Goal: Feedback & Contribution: Contribute content

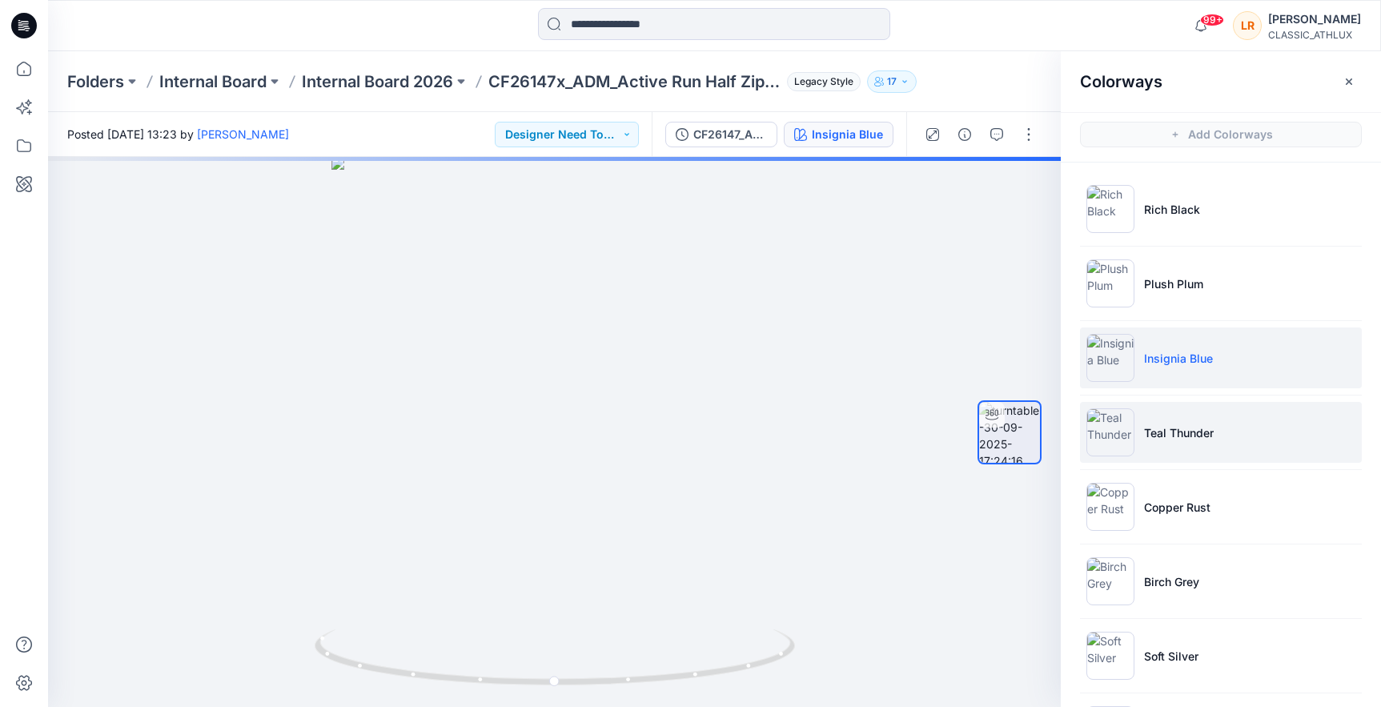
click at [1166, 431] on p "Teal Thunder" at bounding box center [1179, 432] width 70 height 17
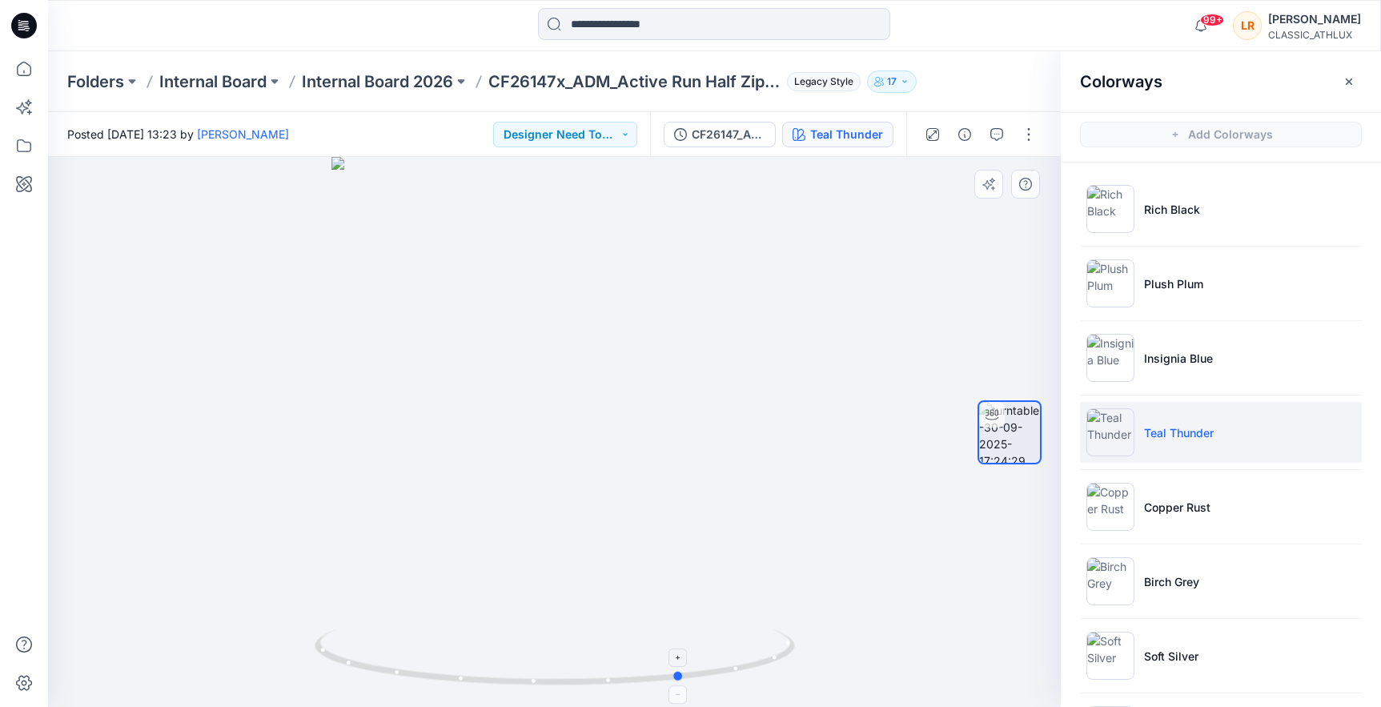
drag, startPoint x: 563, startPoint y: 680, endPoint x: 683, endPoint y: 667, distance: 120.8
click at [683, 667] on icon at bounding box center [557, 659] width 484 height 60
drag, startPoint x: 619, startPoint y: 683, endPoint x: 506, endPoint y: 691, distance: 113.1
click at [506, 691] on div at bounding box center [554, 432] width 1012 height 550
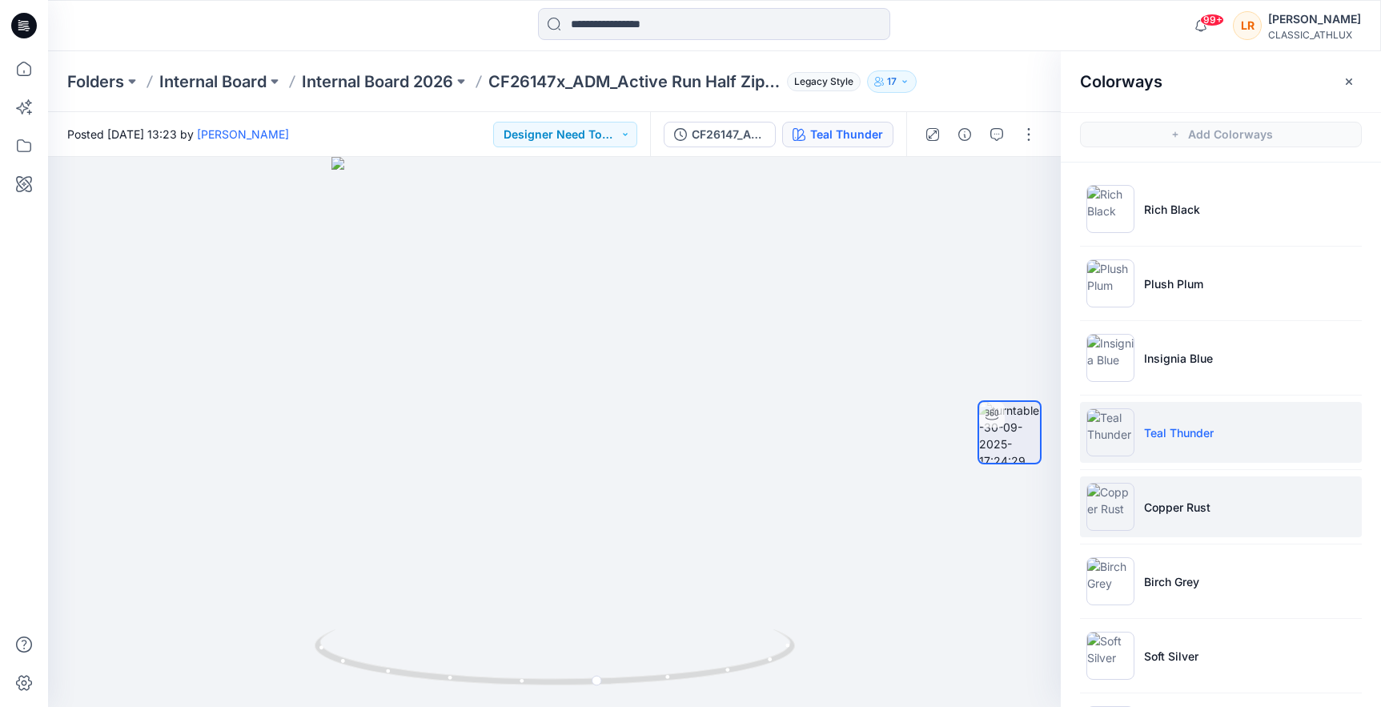
click at [1113, 510] on img at bounding box center [1110, 507] width 48 height 48
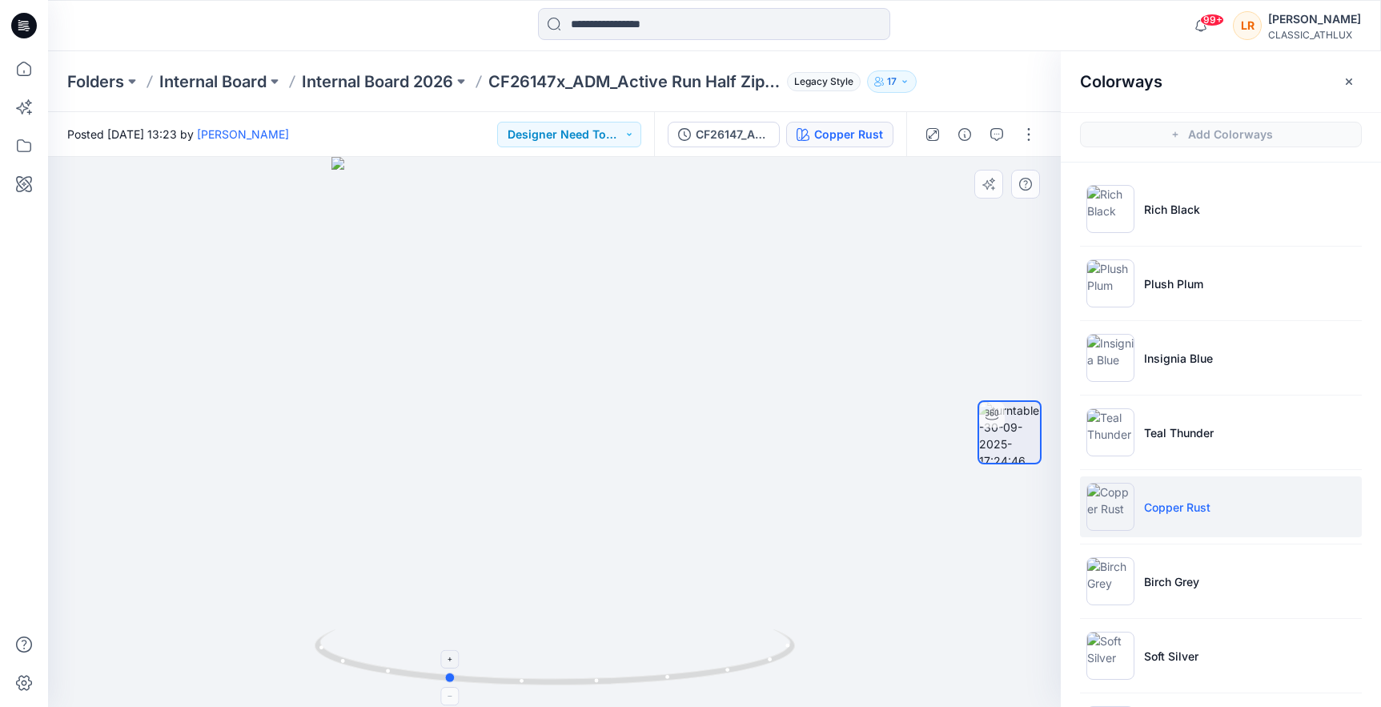
drag, startPoint x: 589, startPoint y: 686, endPoint x: 446, endPoint y: 688, distance: 143.3
click at [446, 688] on icon at bounding box center [557, 659] width 484 height 60
click at [1178, 656] on p "Soft Silver" at bounding box center [1171, 655] width 54 height 17
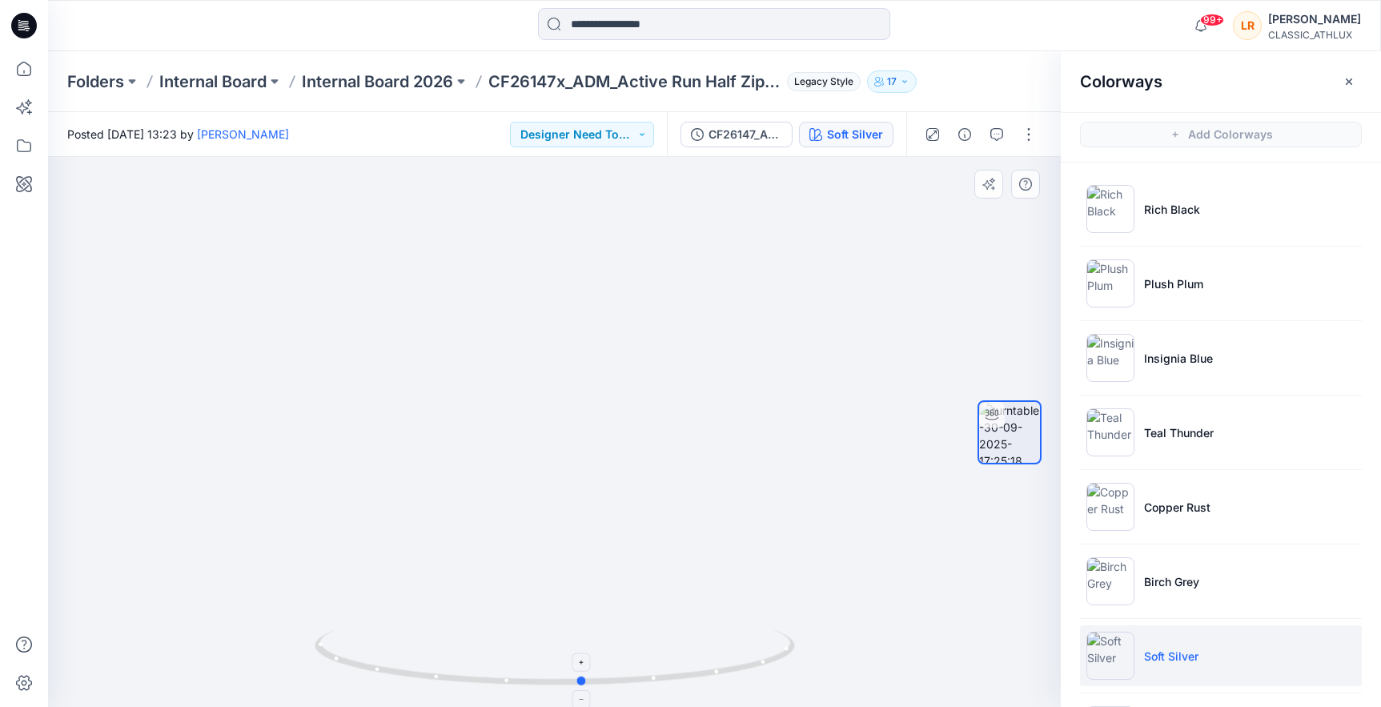
drag, startPoint x: 557, startPoint y: 682, endPoint x: 585, endPoint y: 688, distance: 28.7
click at [585, 688] on icon at bounding box center [557, 659] width 484 height 60
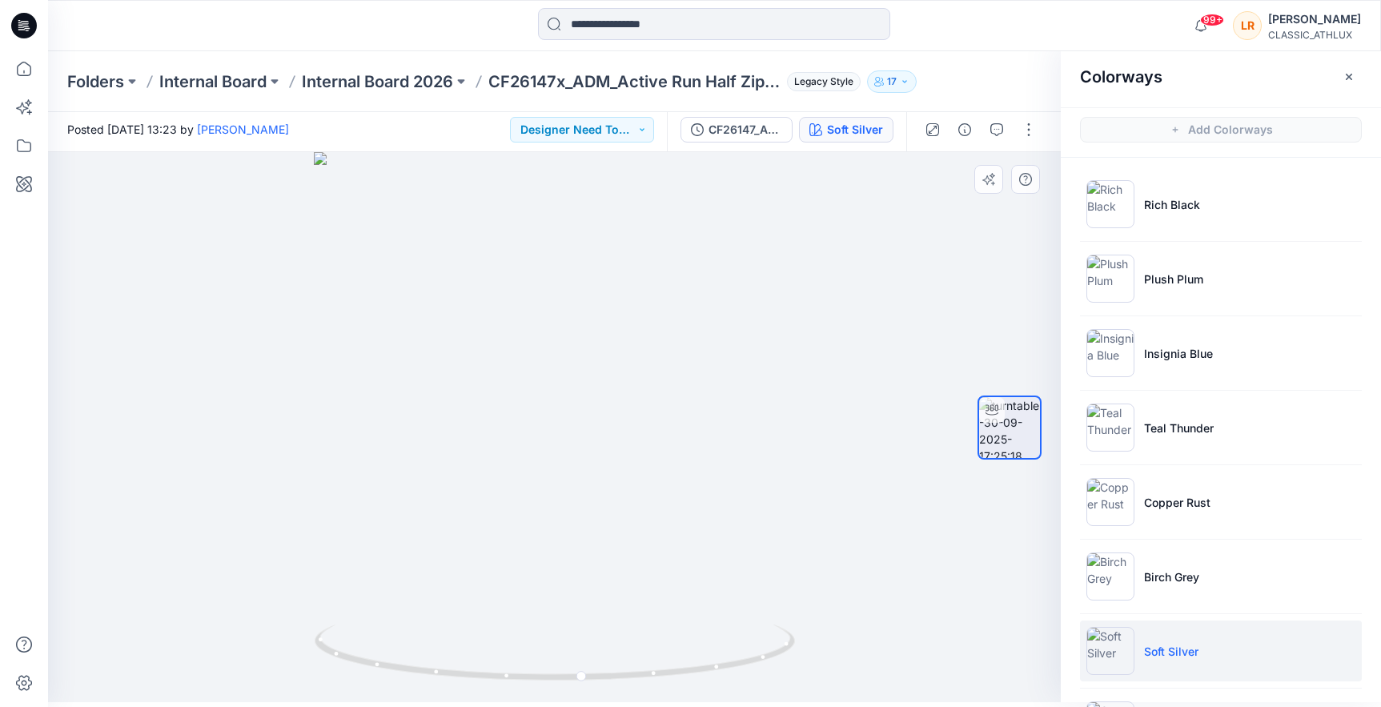
drag, startPoint x: 568, startPoint y: 242, endPoint x: 545, endPoint y: 401, distance: 160.9
click at [545, 401] on img at bounding box center [554, 427] width 481 height 550
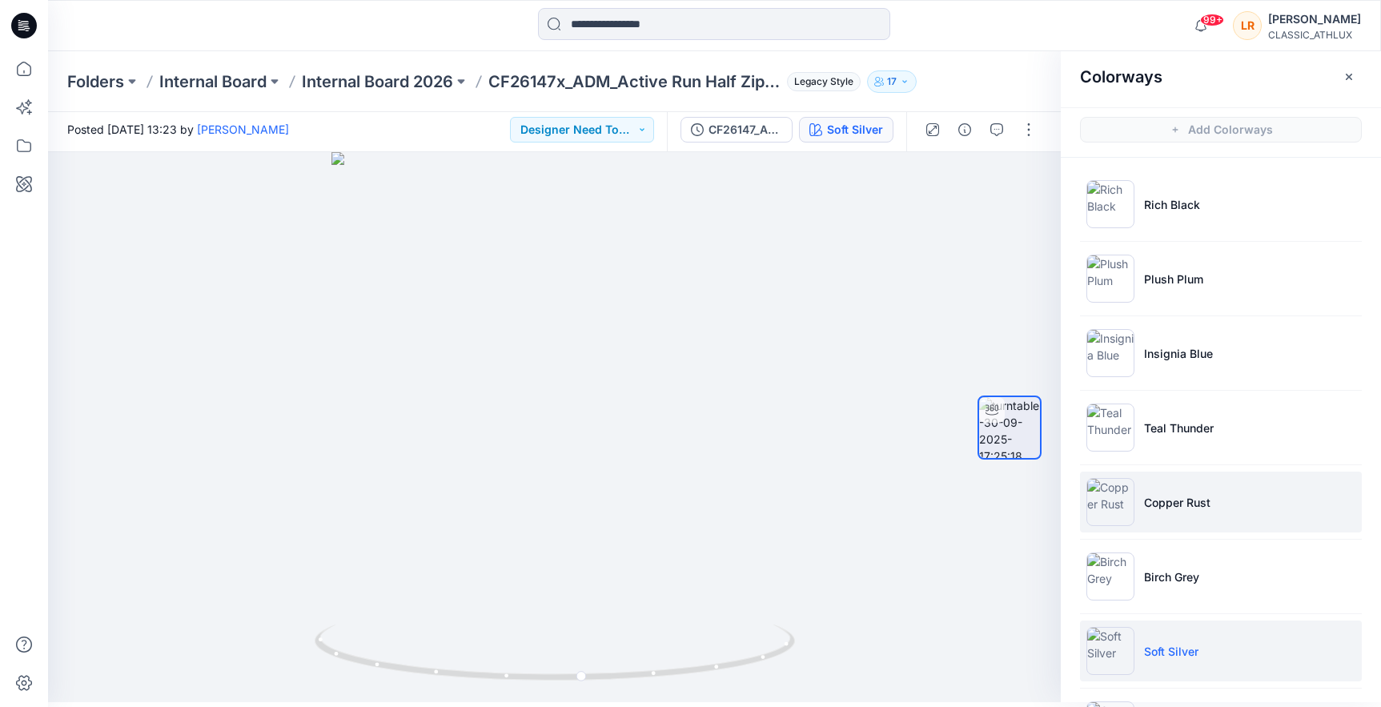
click at [1184, 503] on p "Copper Rust" at bounding box center [1177, 502] width 66 height 17
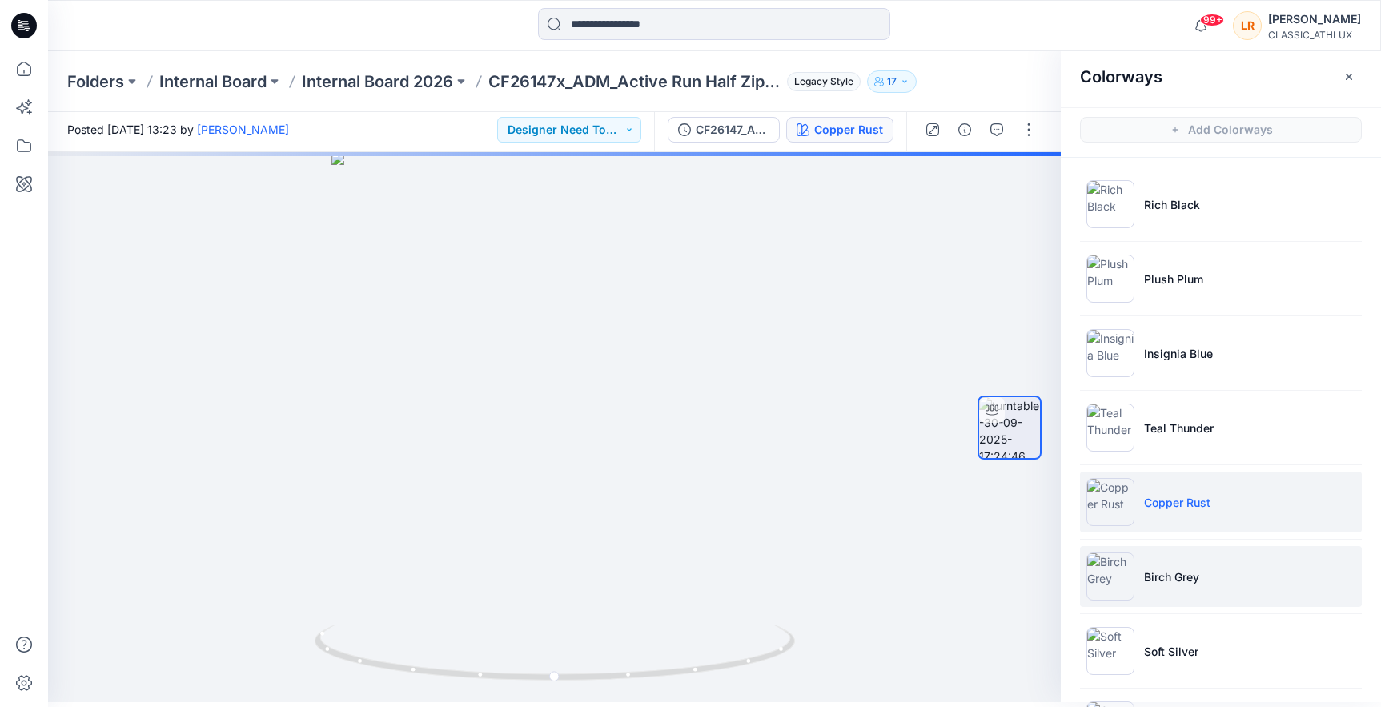
click at [1164, 576] on p "Birch Grey" at bounding box center [1171, 576] width 55 height 17
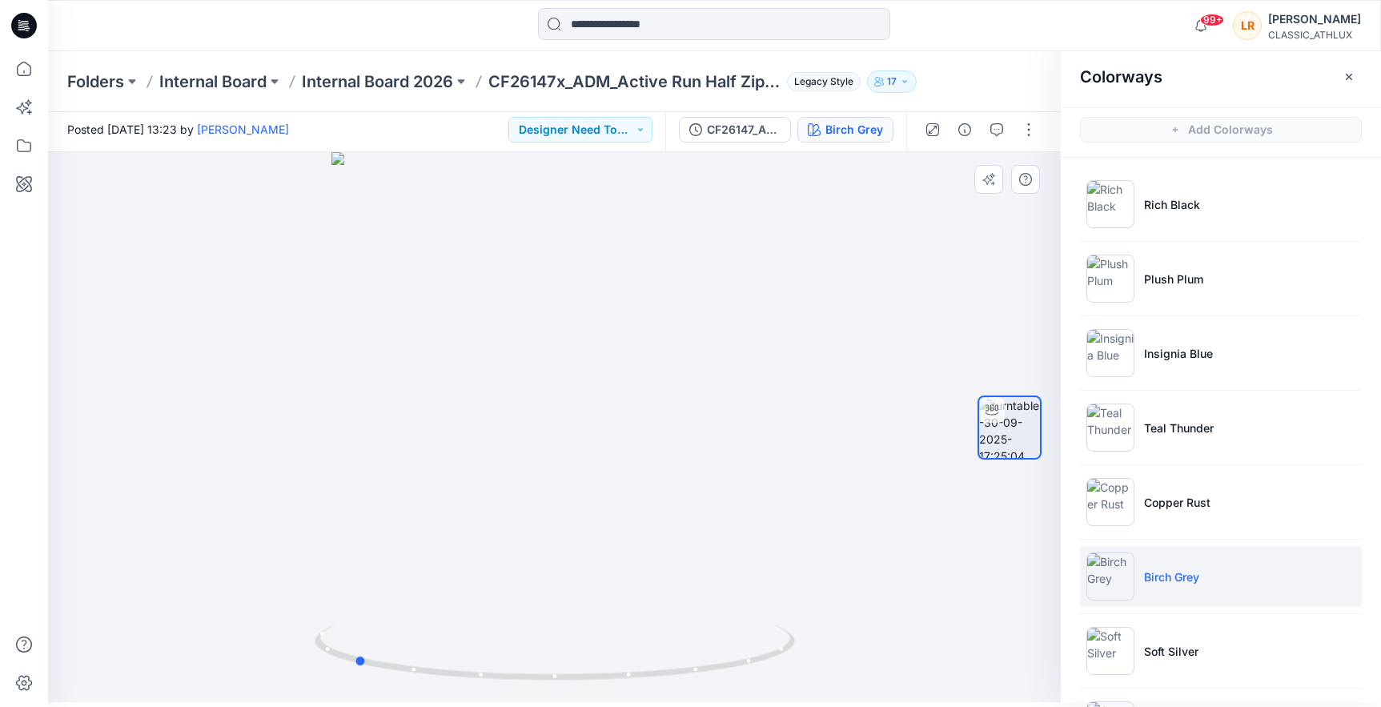
drag, startPoint x: 571, startPoint y: 683, endPoint x: 843, endPoint y: 588, distance: 288.0
click at [840, 598] on div at bounding box center [554, 427] width 1012 height 550
click at [647, 674] on icon at bounding box center [557, 654] width 484 height 60
drag, startPoint x: 558, startPoint y: 309, endPoint x: 555, endPoint y: 360, distance: 51.3
click at [555, 363] on div at bounding box center [554, 427] width 1012 height 550
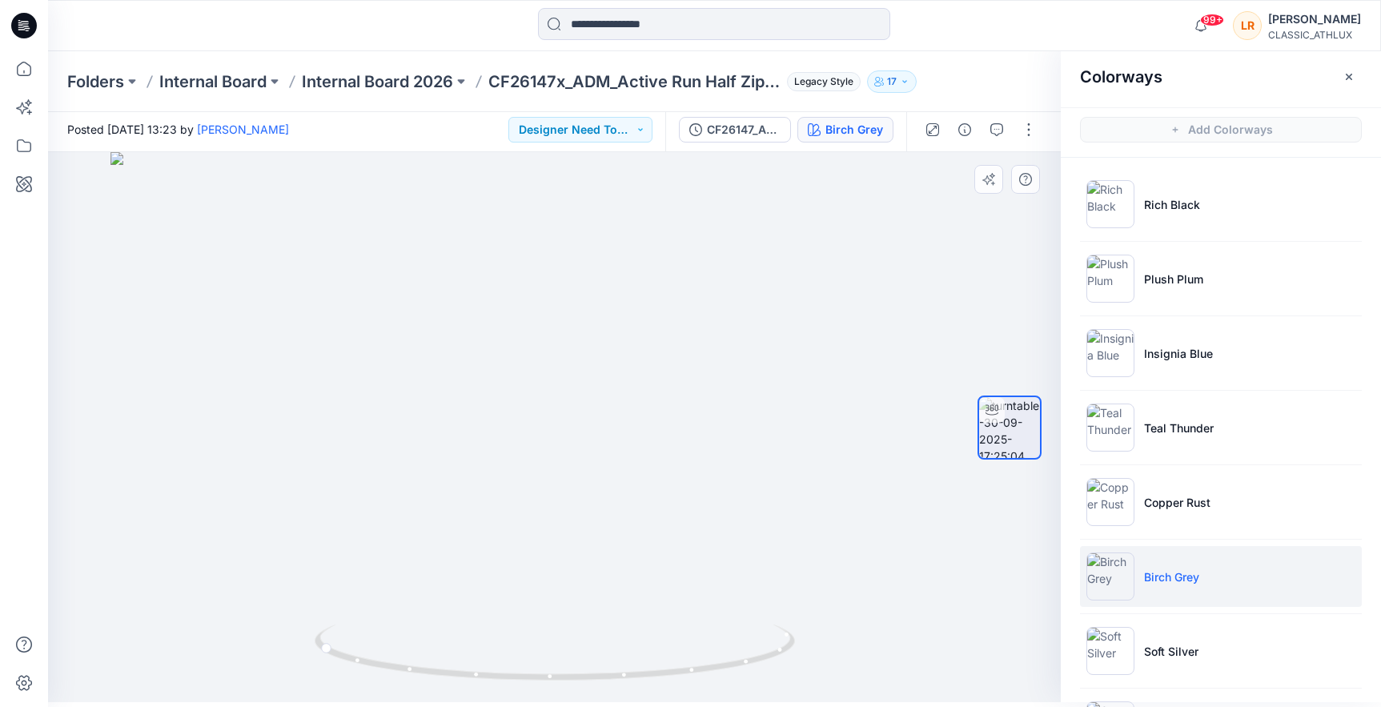
drag, startPoint x: 591, startPoint y: 240, endPoint x: 577, endPoint y: 574, distance: 334.0
click at [574, 579] on img at bounding box center [554, 427] width 888 height 550
drag, startPoint x: 575, startPoint y: 678, endPoint x: 515, endPoint y: 594, distance: 103.3
click at [353, 639] on icon at bounding box center [557, 654] width 484 height 60
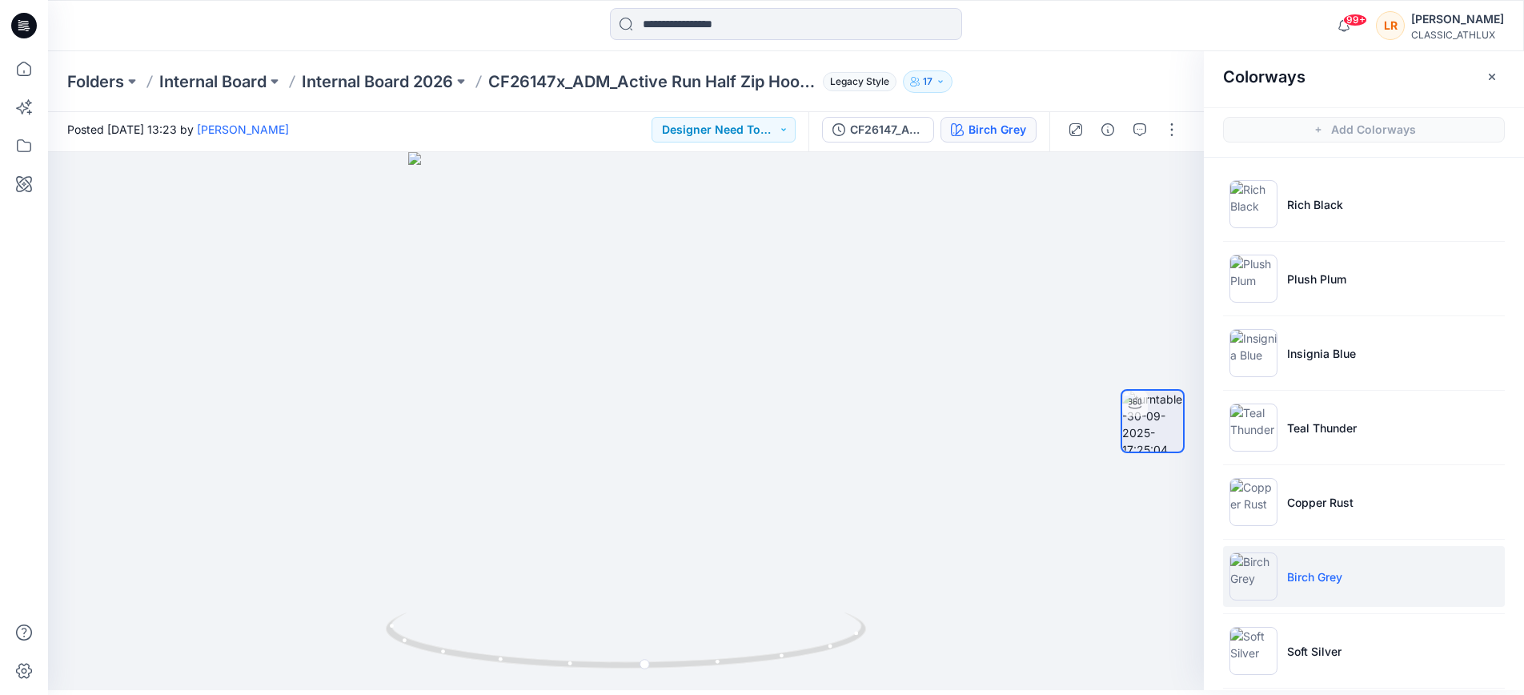
scroll to position [5, 1]
click at [776, 127] on button "Designer Need To Review" at bounding box center [723, 130] width 144 height 26
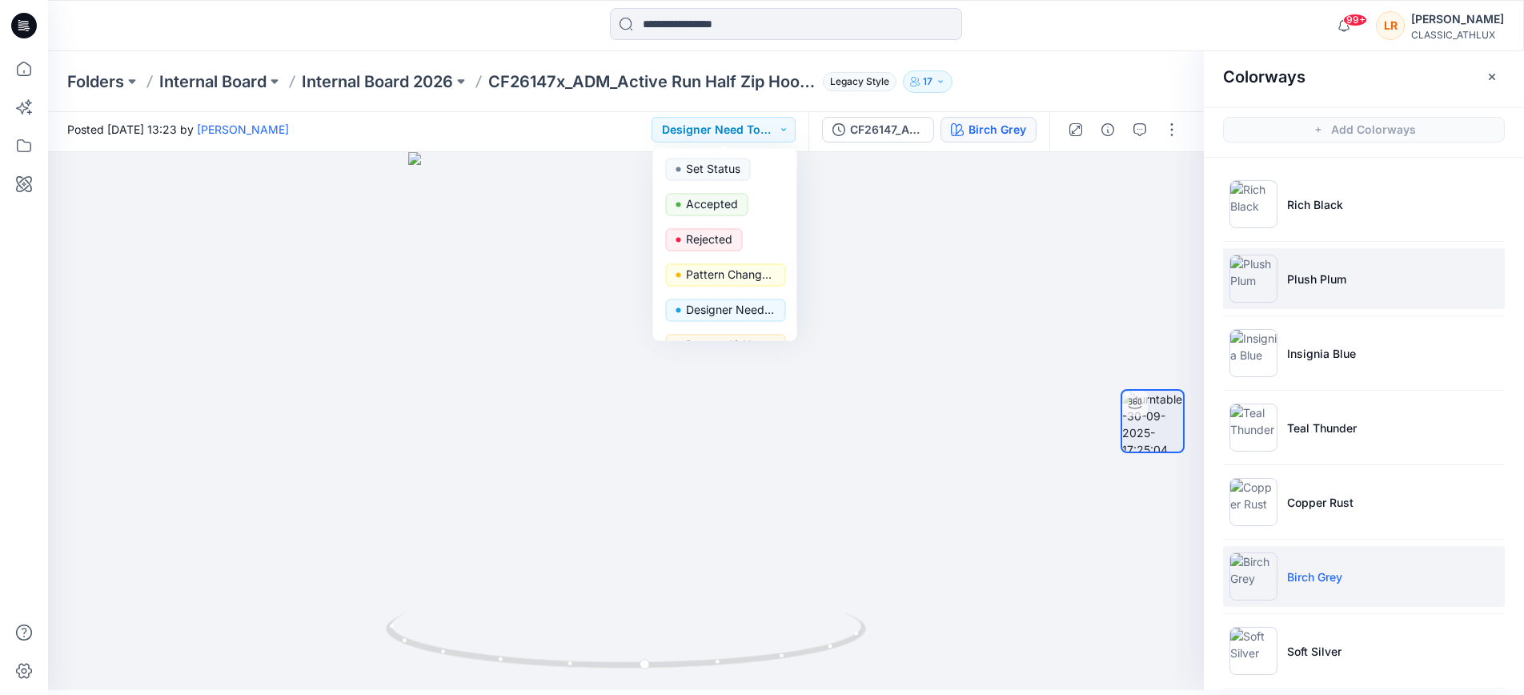
scroll to position [5, 0]
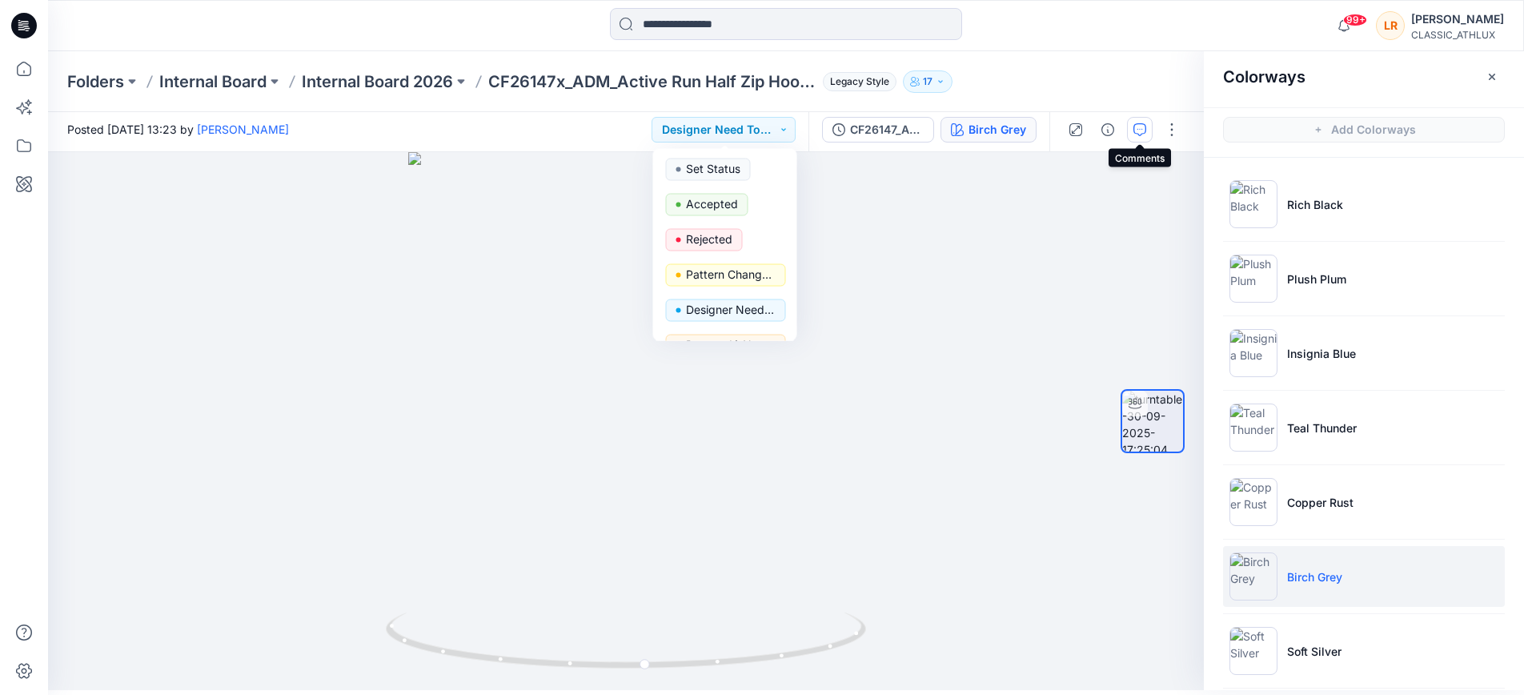
click at [1144, 131] on icon "button" at bounding box center [1139, 129] width 13 height 13
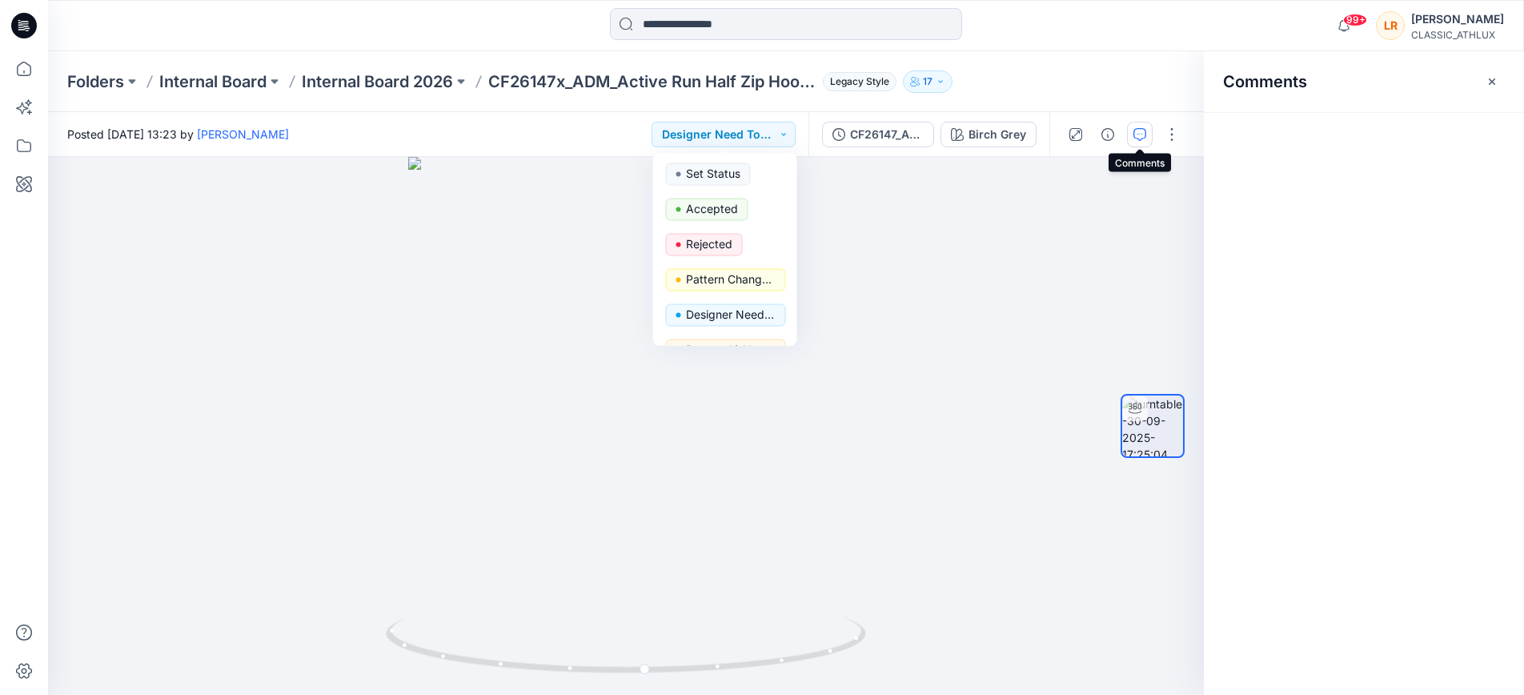
scroll to position [0, 0]
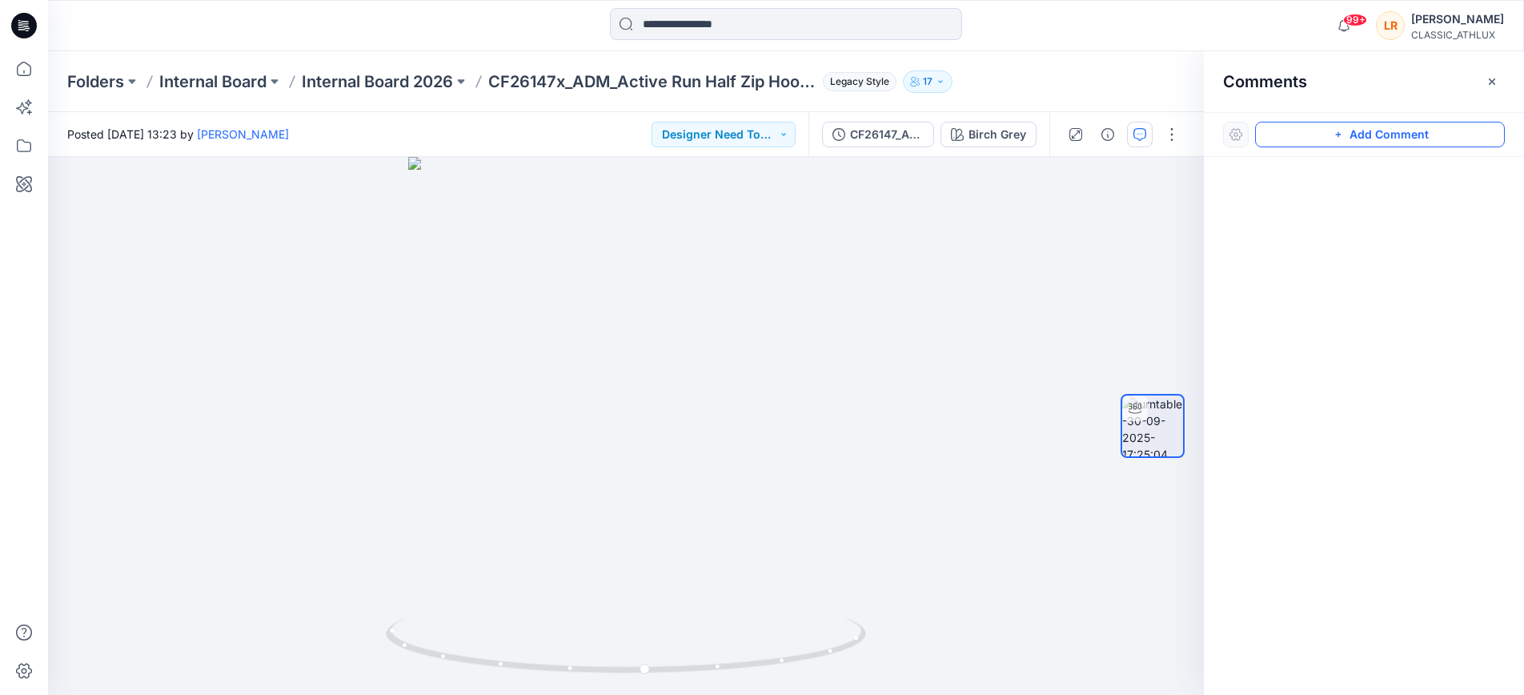
click at [1356, 131] on button "Add Comment" at bounding box center [1380, 135] width 250 height 26
click at [627, 331] on div "1" at bounding box center [626, 426] width 1156 height 538
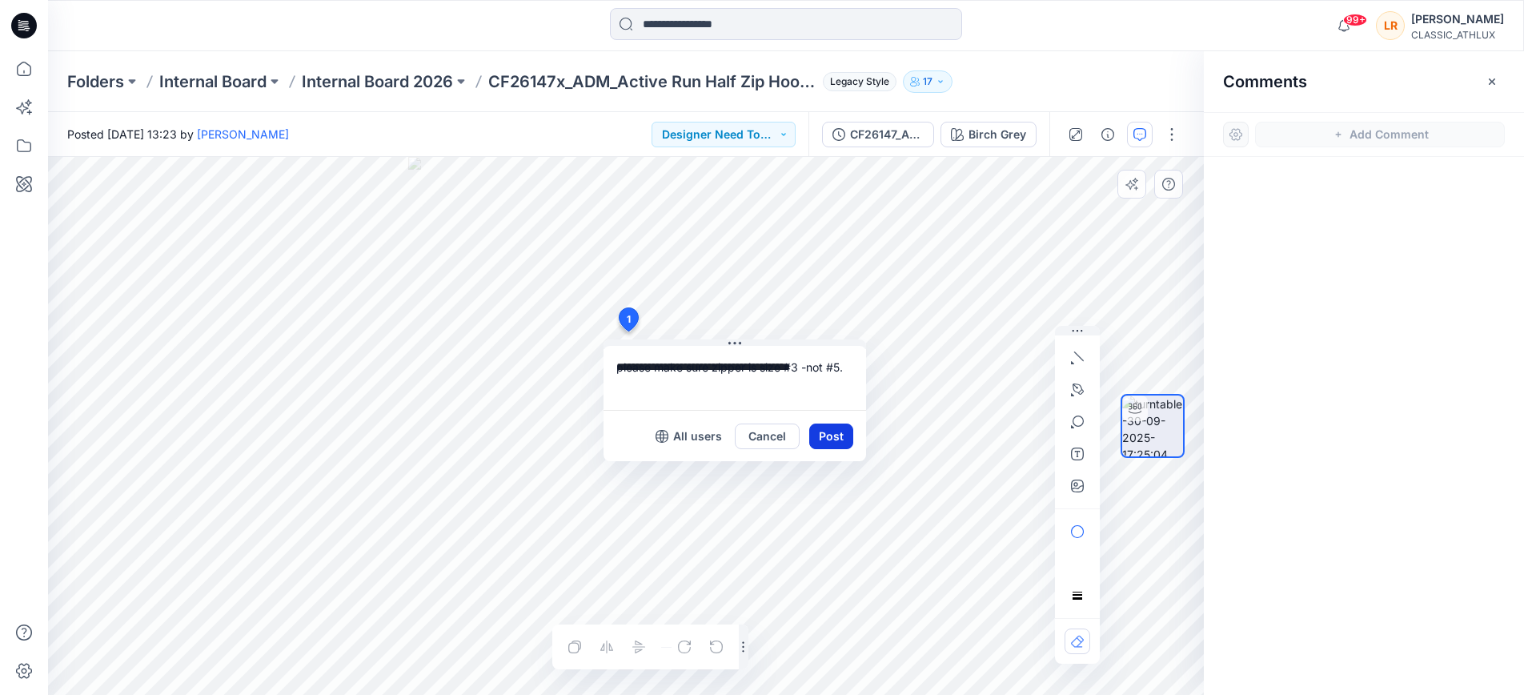
type textarea "**********"
click at [835, 431] on button "Post" at bounding box center [831, 436] width 44 height 26
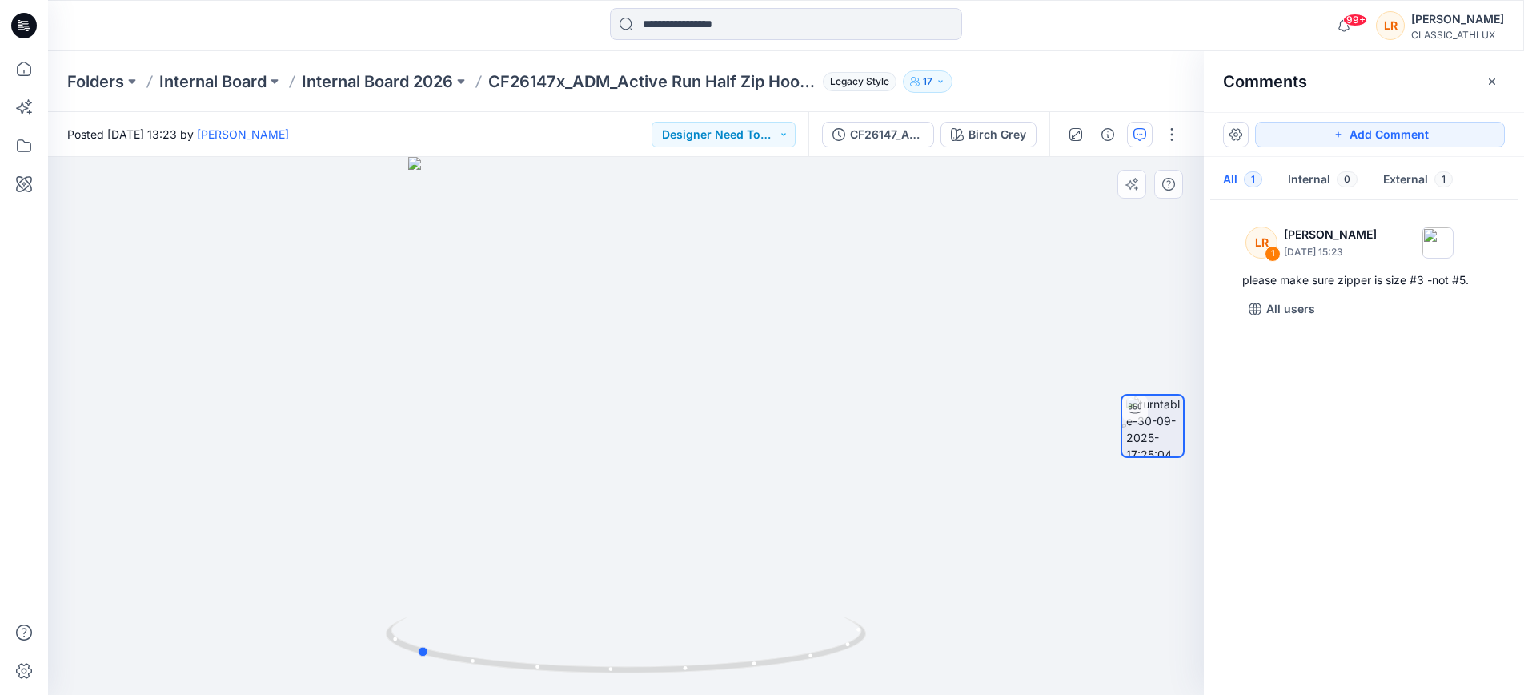
drag, startPoint x: 667, startPoint y: 670, endPoint x: 900, endPoint y: 404, distance: 352.8
click at [900, 404] on div at bounding box center [626, 426] width 1156 height 538
drag, startPoint x: 658, startPoint y: 256, endPoint x: 687, endPoint y: 613, distance: 358.2
click at [658, 621] on div at bounding box center [626, 426] width 1156 height 538
click at [1373, 135] on button "Add Comment" at bounding box center [1380, 135] width 250 height 26
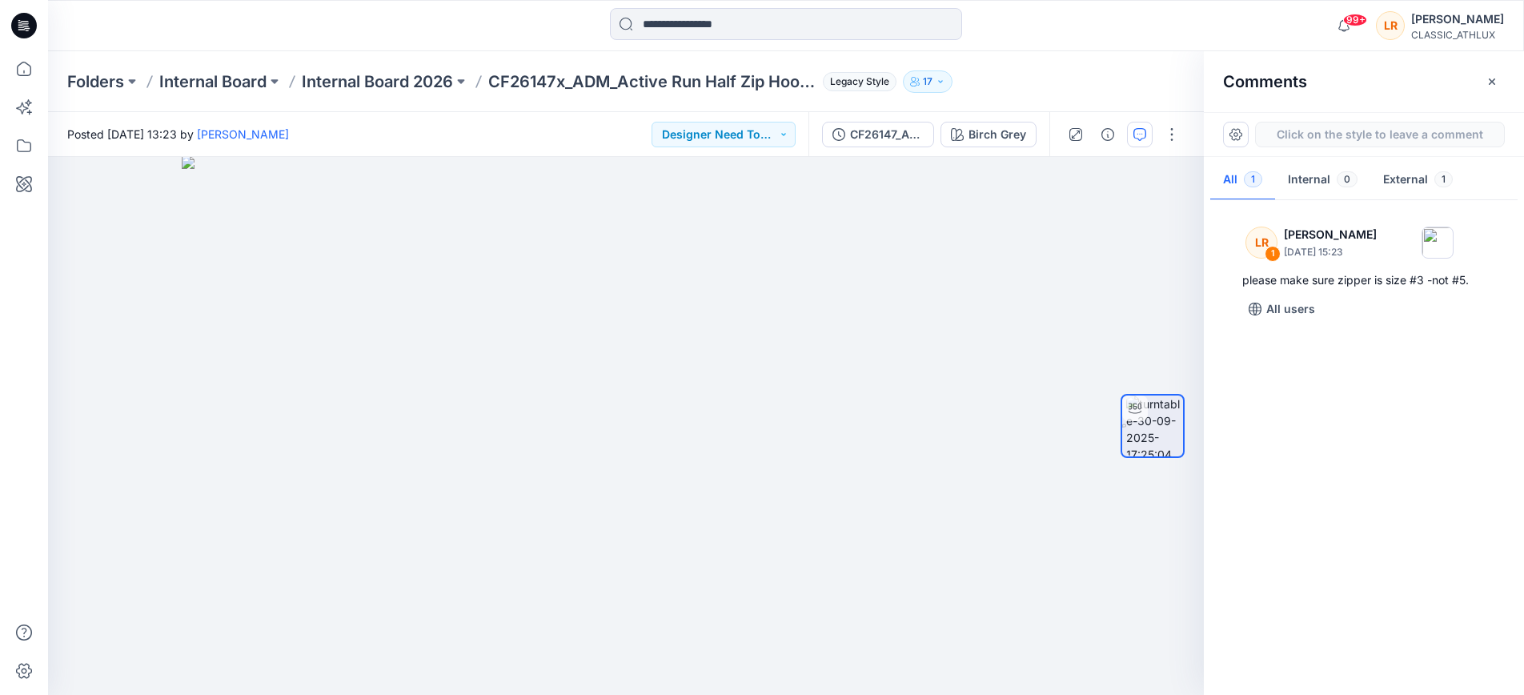
click at [650, 241] on div "2" at bounding box center [626, 426] width 1156 height 538
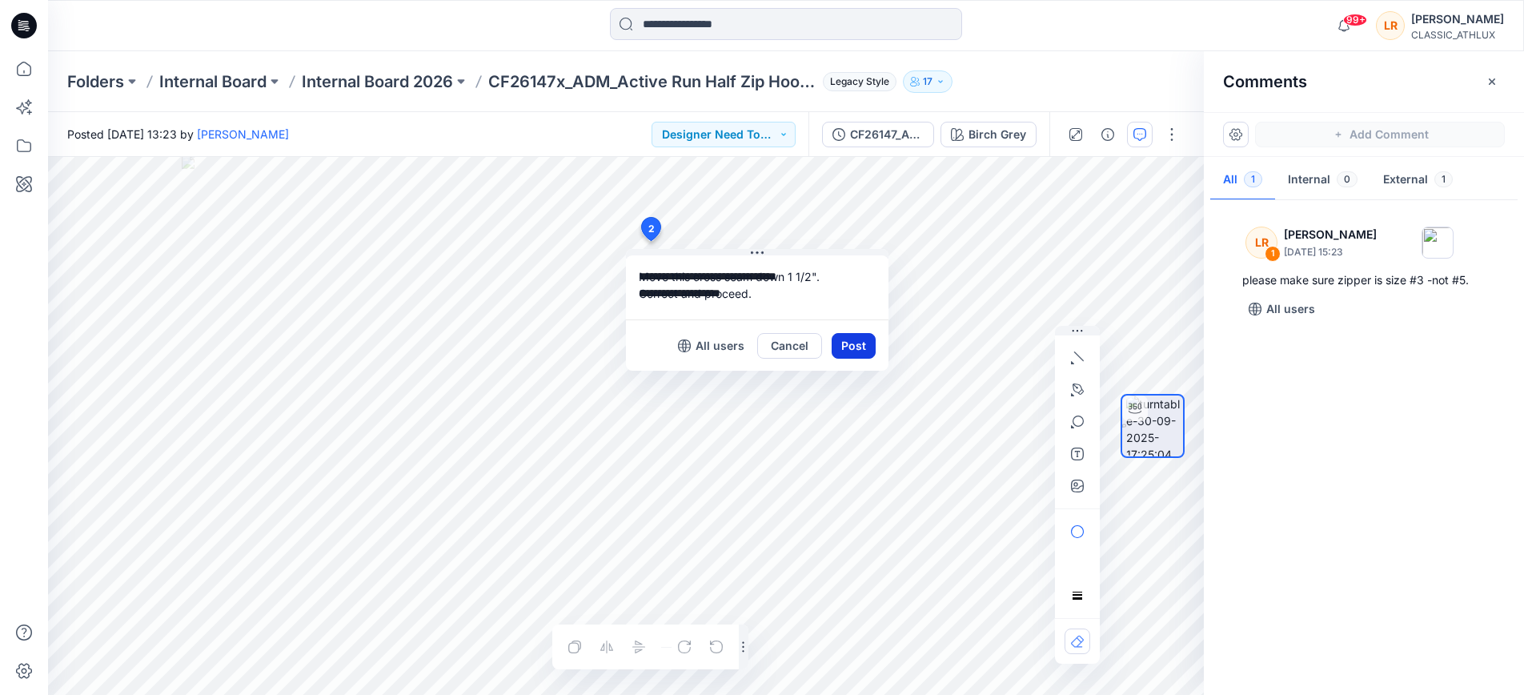
type textarea "**********"
click at [852, 342] on button "Post" at bounding box center [854, 346] width 44 height 26
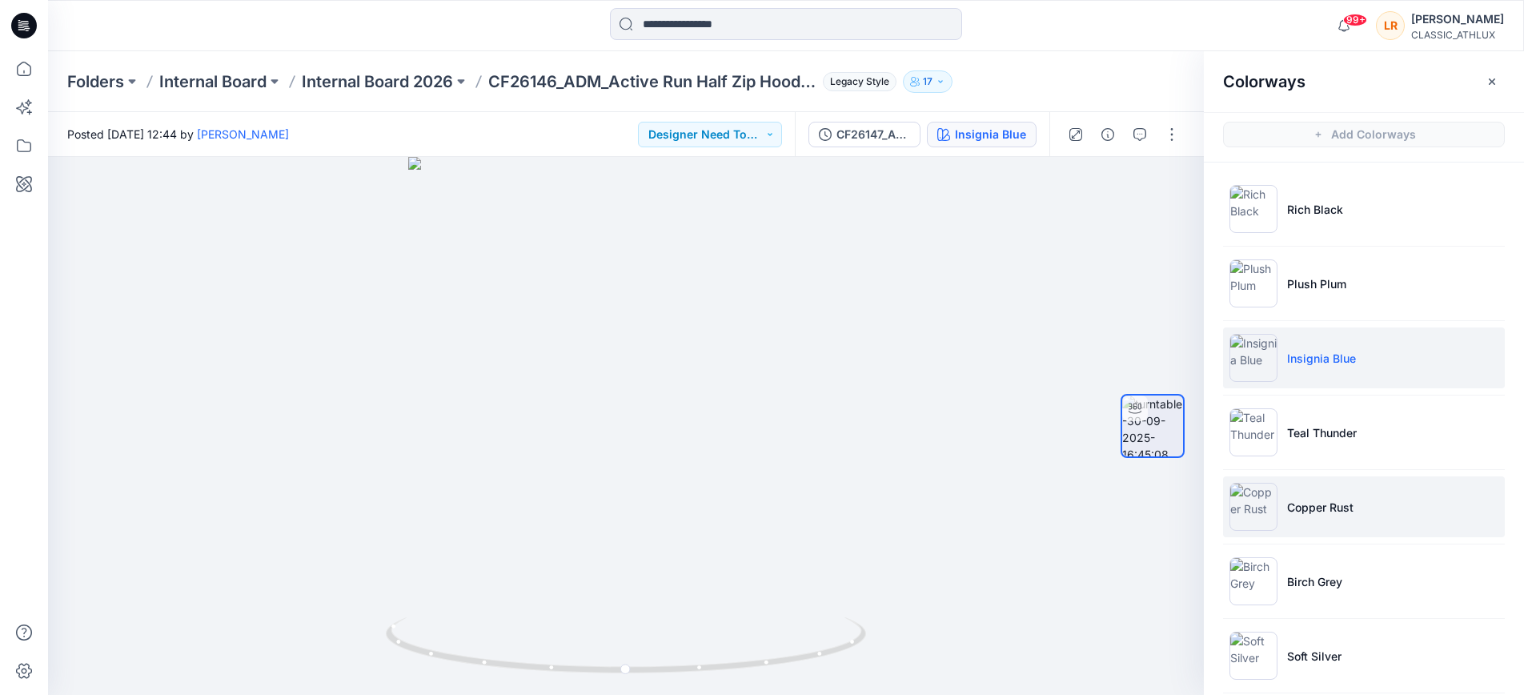
click at [1275, 501] on img at bounding box center [1253, 507] width 48 height 48
click at [1293, 507] on p "Copper Rust" at bounding box center [1320, 507] width 66 height 17
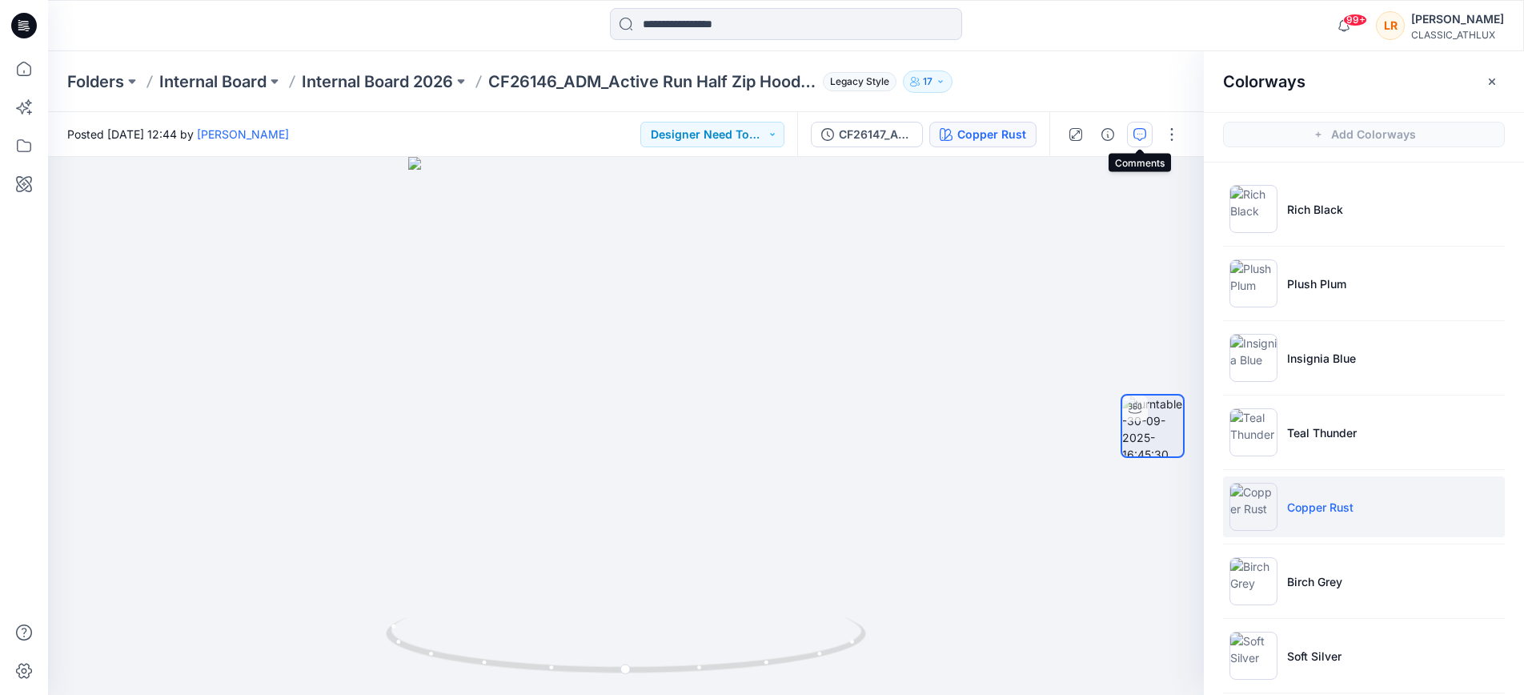
click at [1139, 128] on icon "button" at bounding box center [1139, 134] width 13 height 13
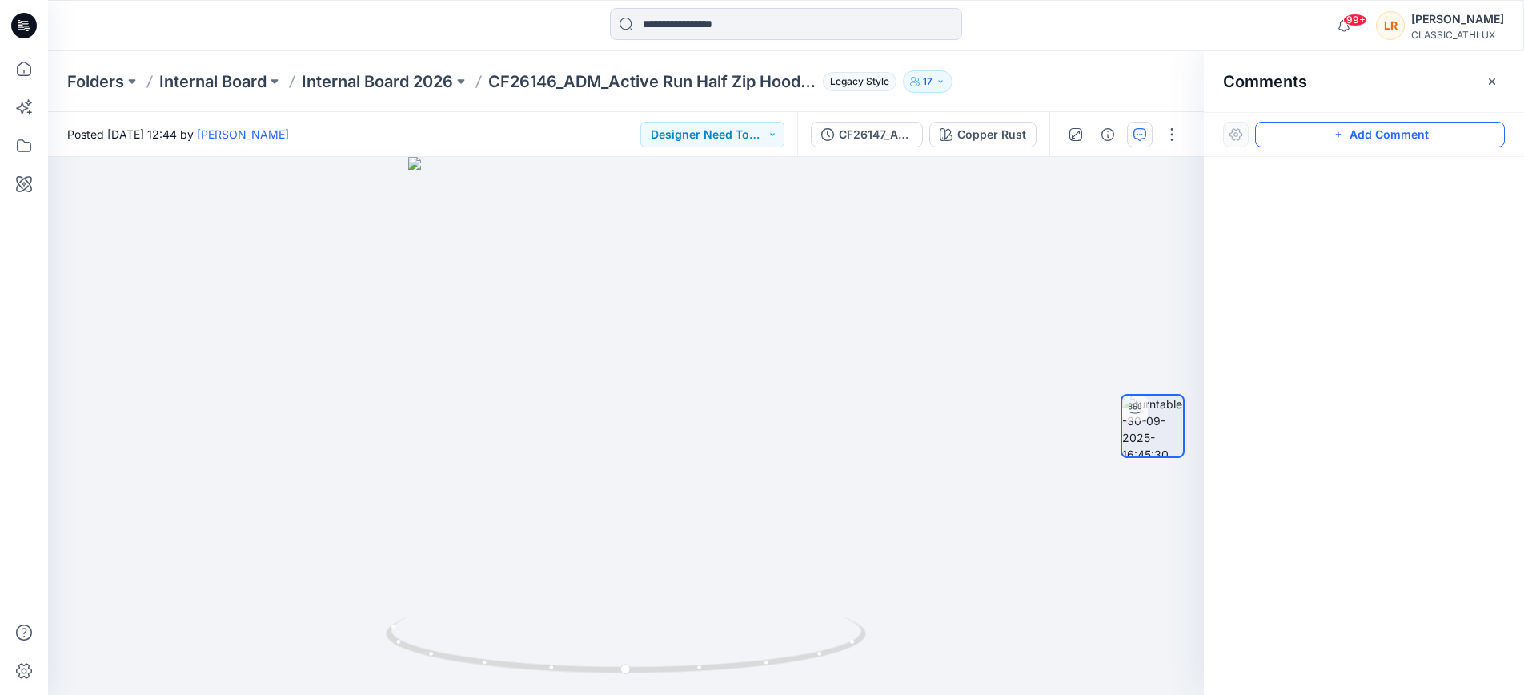
click at [1327, 126] on button "Add Comment" at bounding box center [1380, 135] width 250 height 26
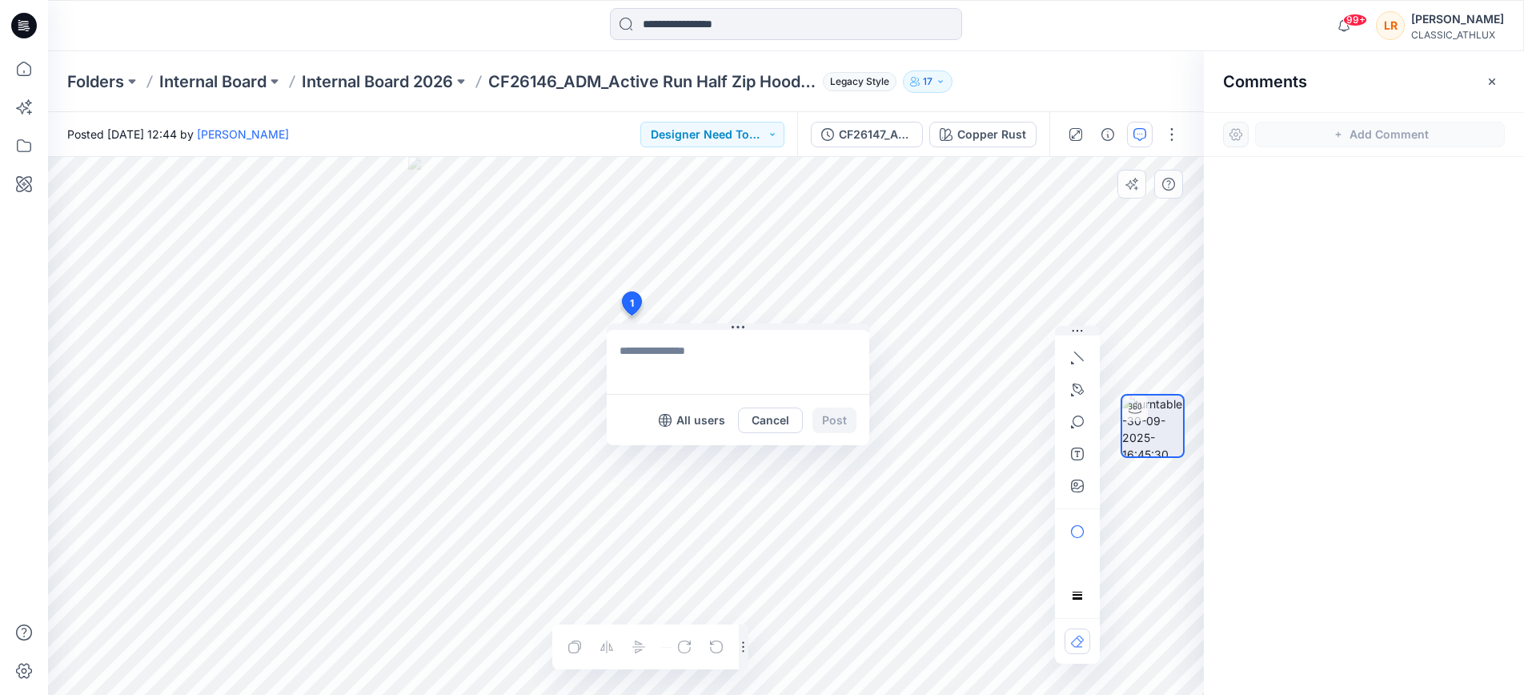
click at [631, 315] on div "1 All users Cancel Post Layer 1" at bounding box center [626, 426] width 1156 height 538
type textarea "**********"
click at [835, 419] on button "Post" at bounding box center [834, 420] width 44 height 26
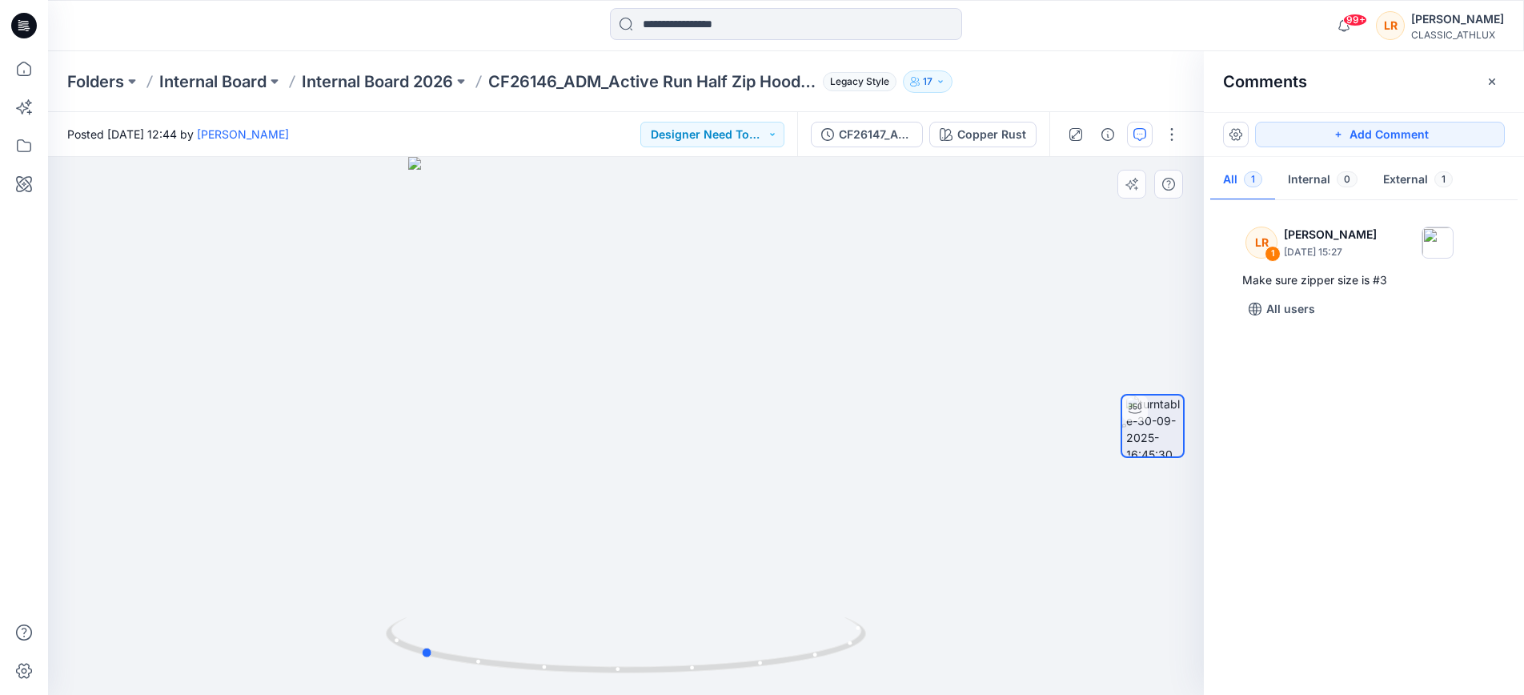
drag, startPoint x: 630, startPoint y: 671, endPoint x: 917, endPoint y: 519, distance: 325.1
click at [905, 537] on div at bounding box center [626, 426] width 1156 height 538
click at [1137, 133] on icon "button" at bounding box center [1139, 134] width 13 height 13
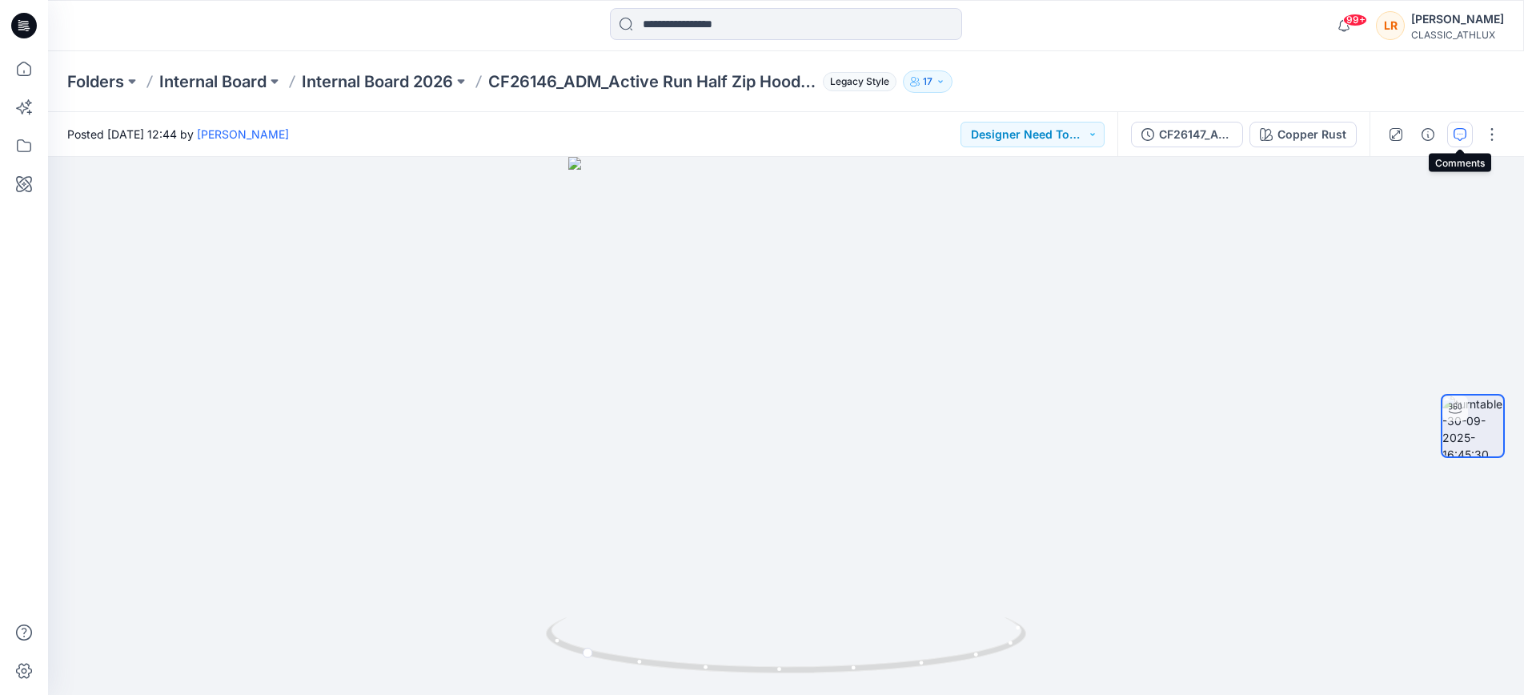
click at [1459, 134] on icon "button" at bounding box center [1459, 134] width 13 height 13
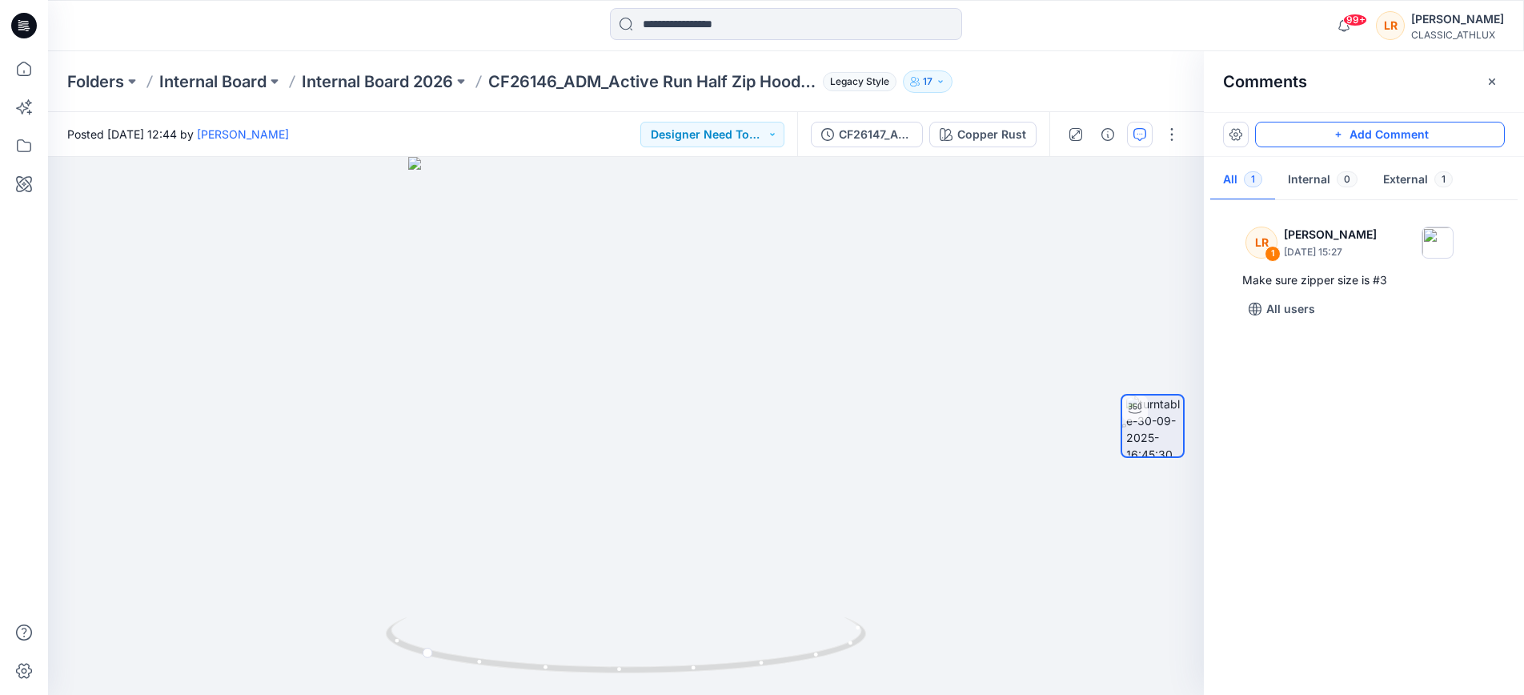
click at [1385, 134] on button "Add Comment" at bounding box center [1380, 135] width 250 height 26
click at [627, 185] on div "2" at bounding box center [626, 426] width 1156 height 538
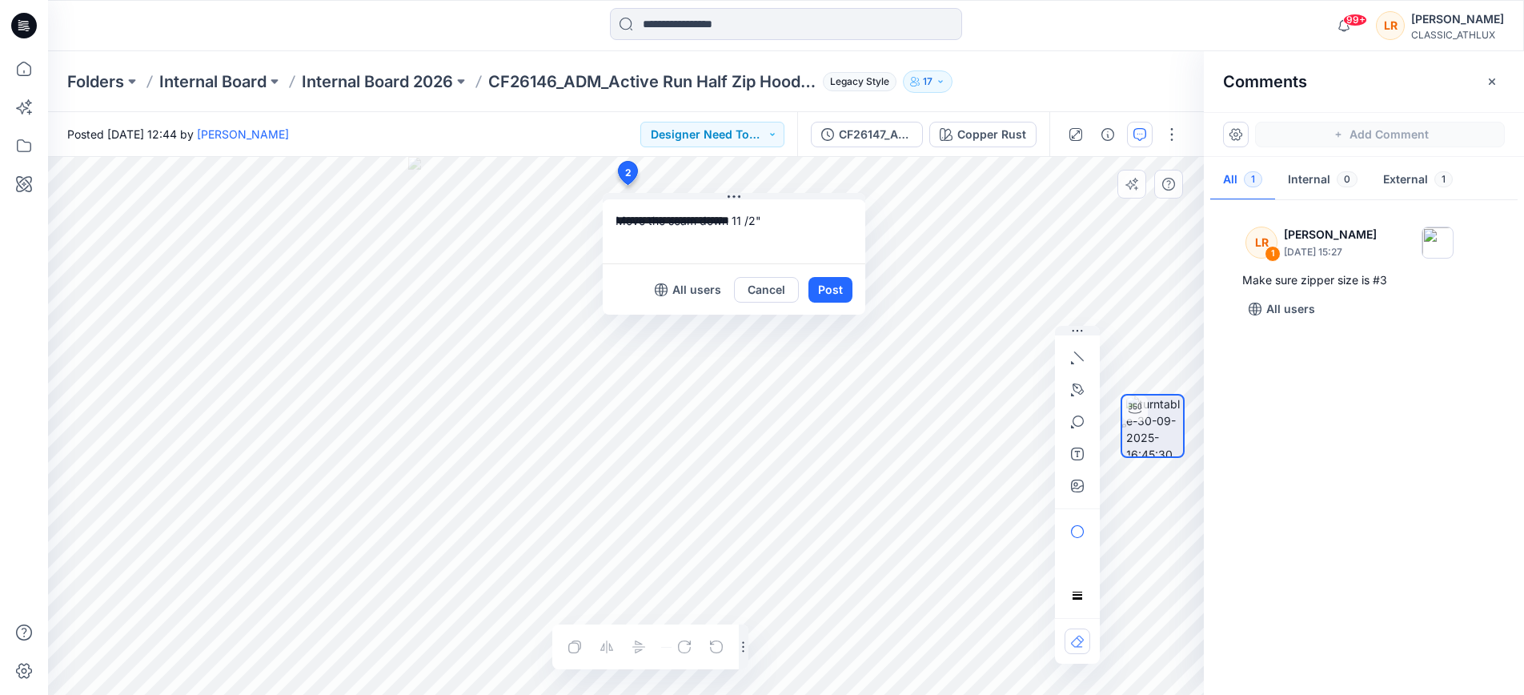
click at [797, 222] on textarea "**********" at bounding box center [734, 231] width 263 height 64
type textarea "**********"
click at [831, 294] on button "Post" at bounding box center [830, 290] width 44 height 26
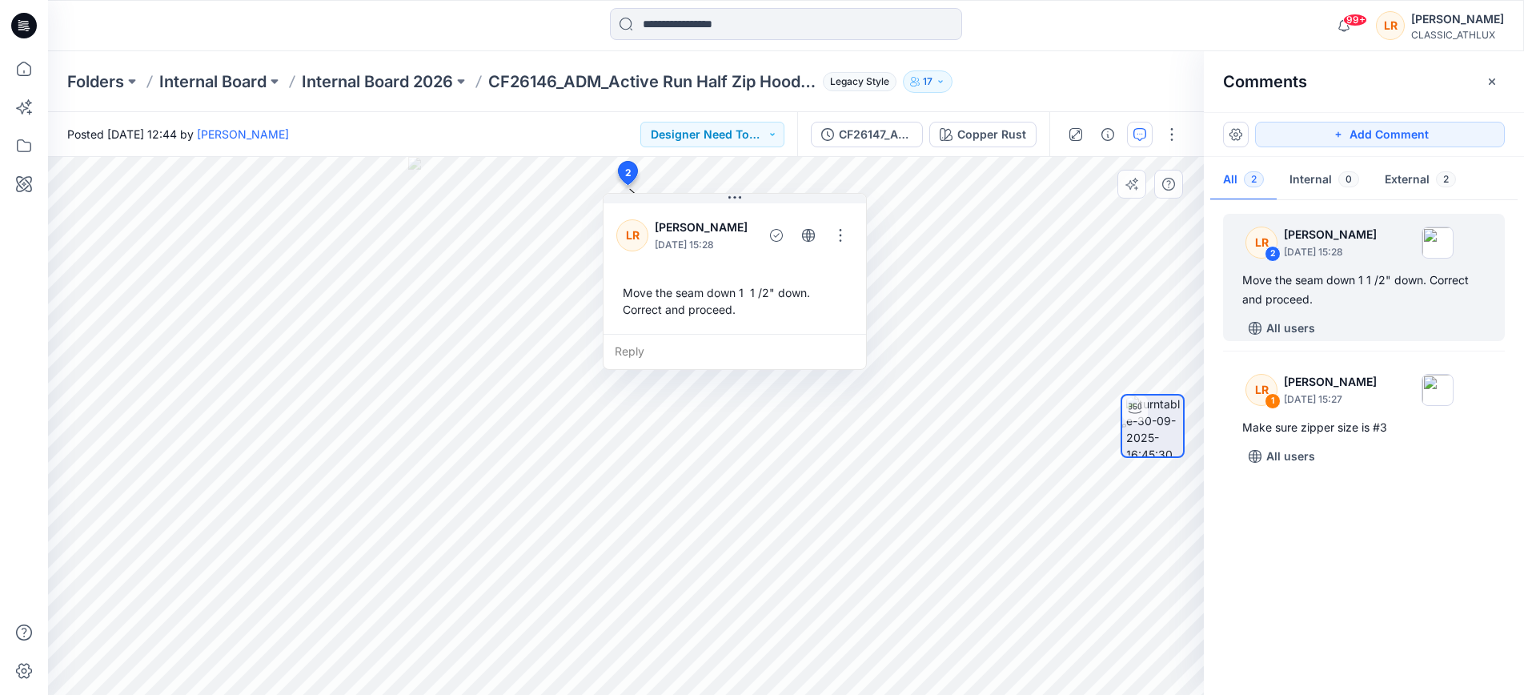
click at [1132, 584] on div at bounding box center [1152, 426] width 64 height 342
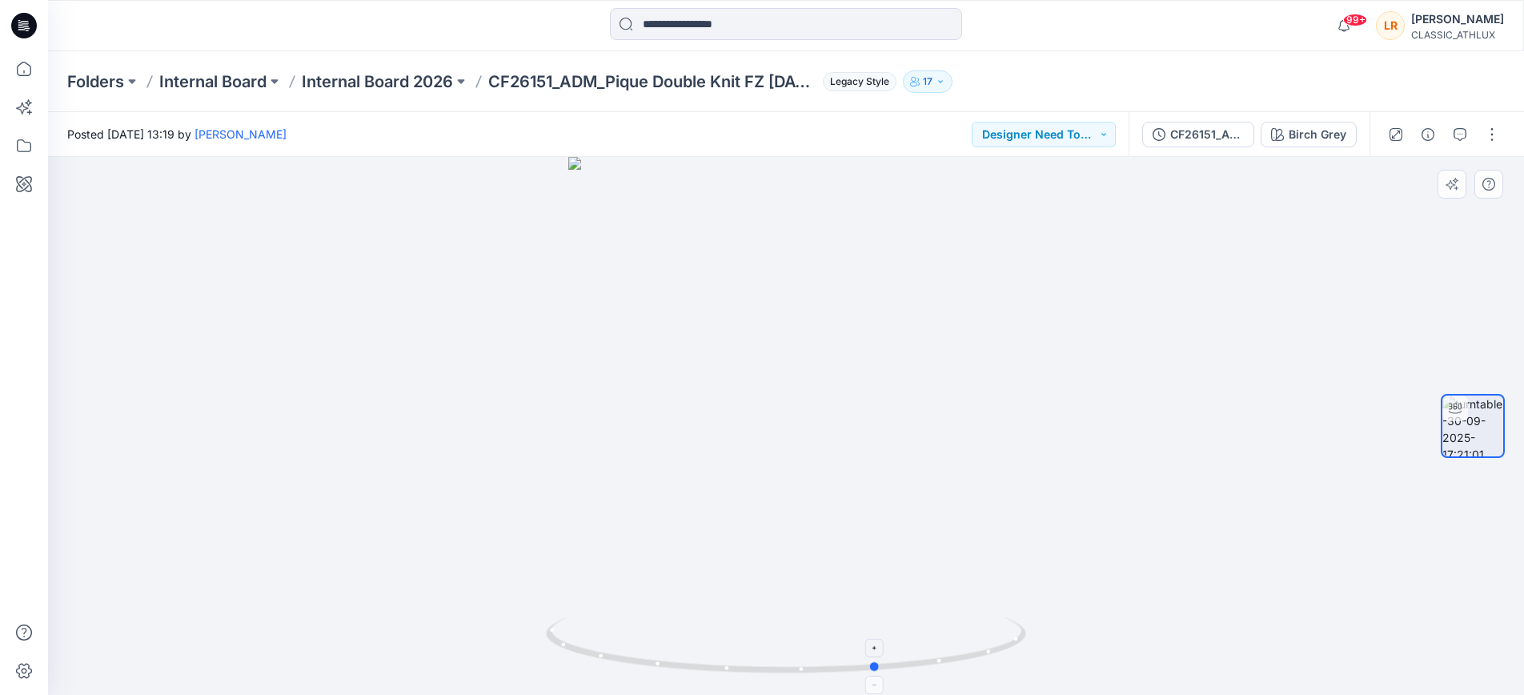
drag, startPoint x: 796, startPoint y: 672, endPoint x: 879, endPoint y: 630, distance: 93.4
click at [879, 630] on icon at bounding box center [788, 647] width 484 height 60
drag, startPoint x: 800, startPoint y: 668, endPoint x: 764, endPoint y: 659, distance: 36.3
click at [764, 659] on icon at bounding box center [788, 647] width 484 height 60
drag, startPoint x: 778, startPoint y: 671, endPoint x: 771, endPoint y: 656, distance: 16.1
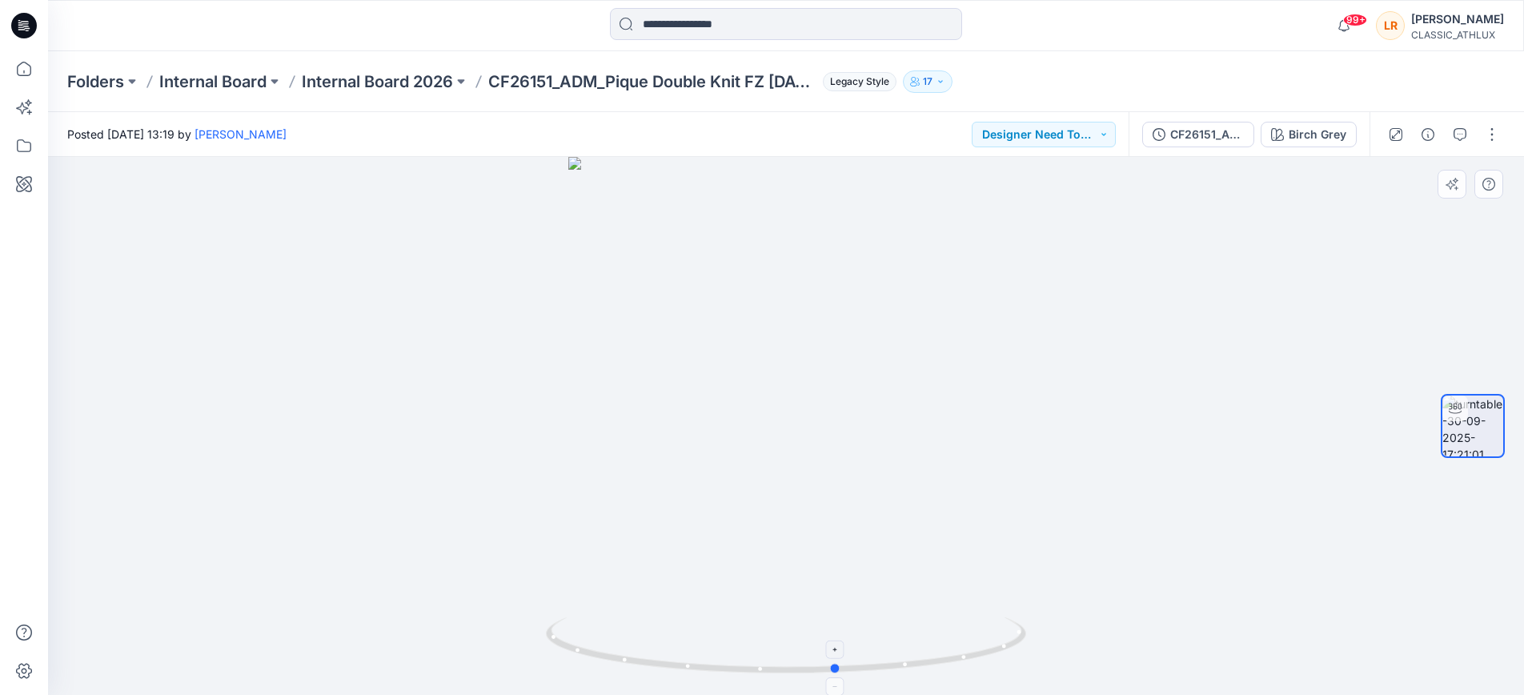
click at [771, 656] on icon at bounding box center [788, 647] width 484 height 60
drag, startPoint x: 814, startPoint y: 667, endPoint x: 865, endPoint y: 643, distance: 56.2
click at [865, 643] on icon at bounding box center [788, 647] width 484 height 60
drag, startPoint x: 864, startPoint y: 669, endPoint x: 782, endPoint y: 665, distance: 82.5
click at [782, 665] on circle at bounding box center [785, 669] width 10 height 10
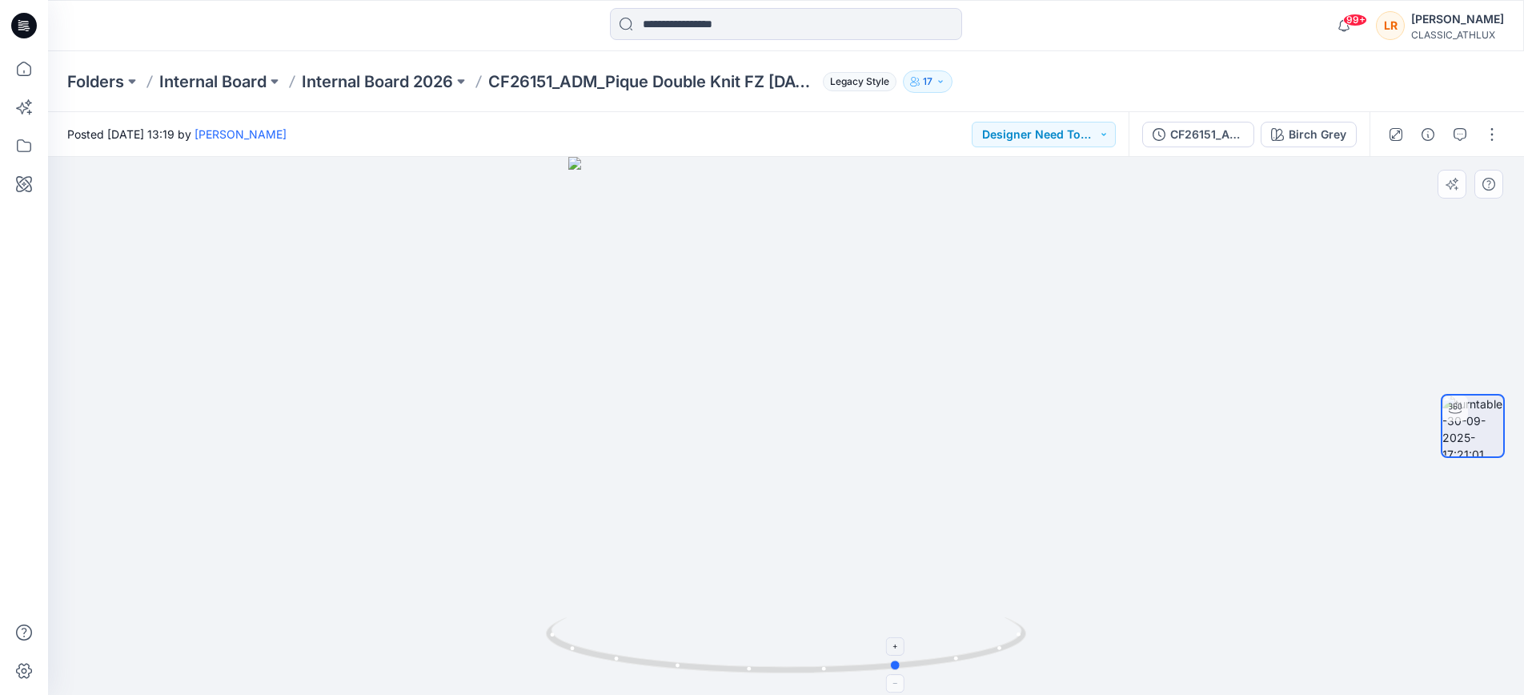
drag, startPoint x: 789, startPoint y: 671, endPoint x: 904, endPoint y: 674, distance: 114.5
click at [905, 675] on icon at bounding box center [788, 647] width 484 height 60
click at [1326, 138] on div "Birch Grey" at bounding box center [1317, 135] width 58 height 18
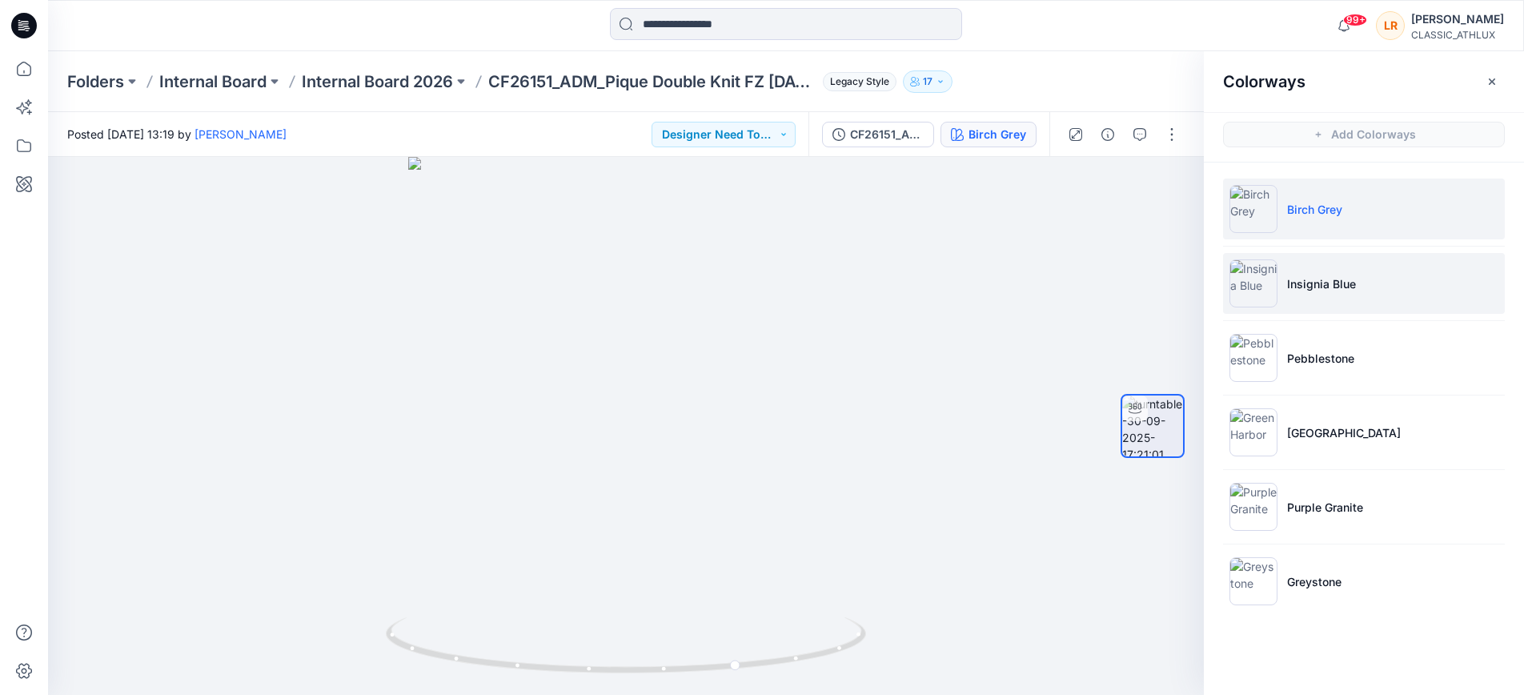
click at [1319, 280] on p "Insignia Blue" at bounding box center [1321, 283] width 69 height 17
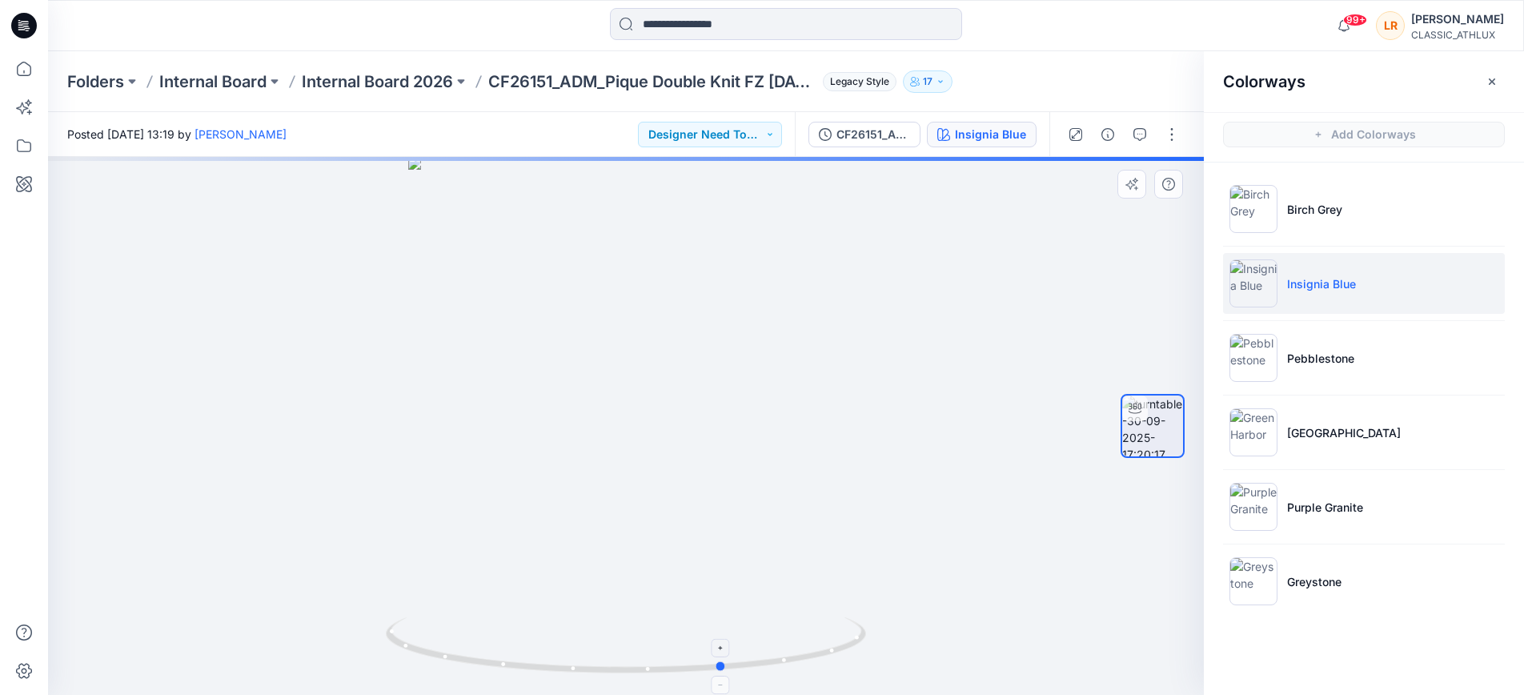
drag, startPoint x: 706, startPoint y: 662, endPoint x: 726, endPoint y: 662, distance: 20.0
click at [726, 662] on icon at bounding box center [628, 647] width 484 height 60
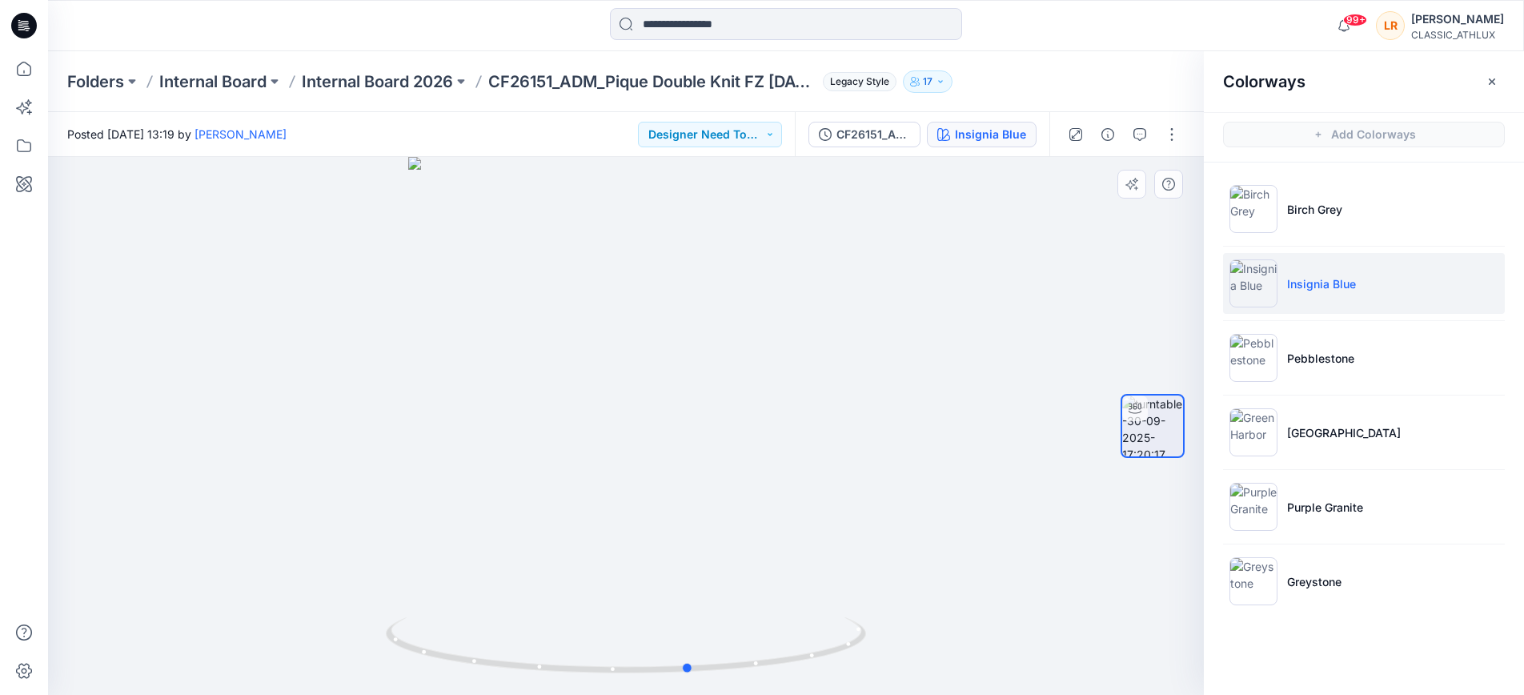
drag, startPoint x: 651, startPoint y: 671, endPoint x: 615, endPoint y: 679, distance: 36.9
drag, startPoint x: 690, startPoint y: 670, endPoint x: 800, endPoint y: 677, distance: 109.9
click at [800, 677] on div at bounding box center [626, 426] width 1156 height 538
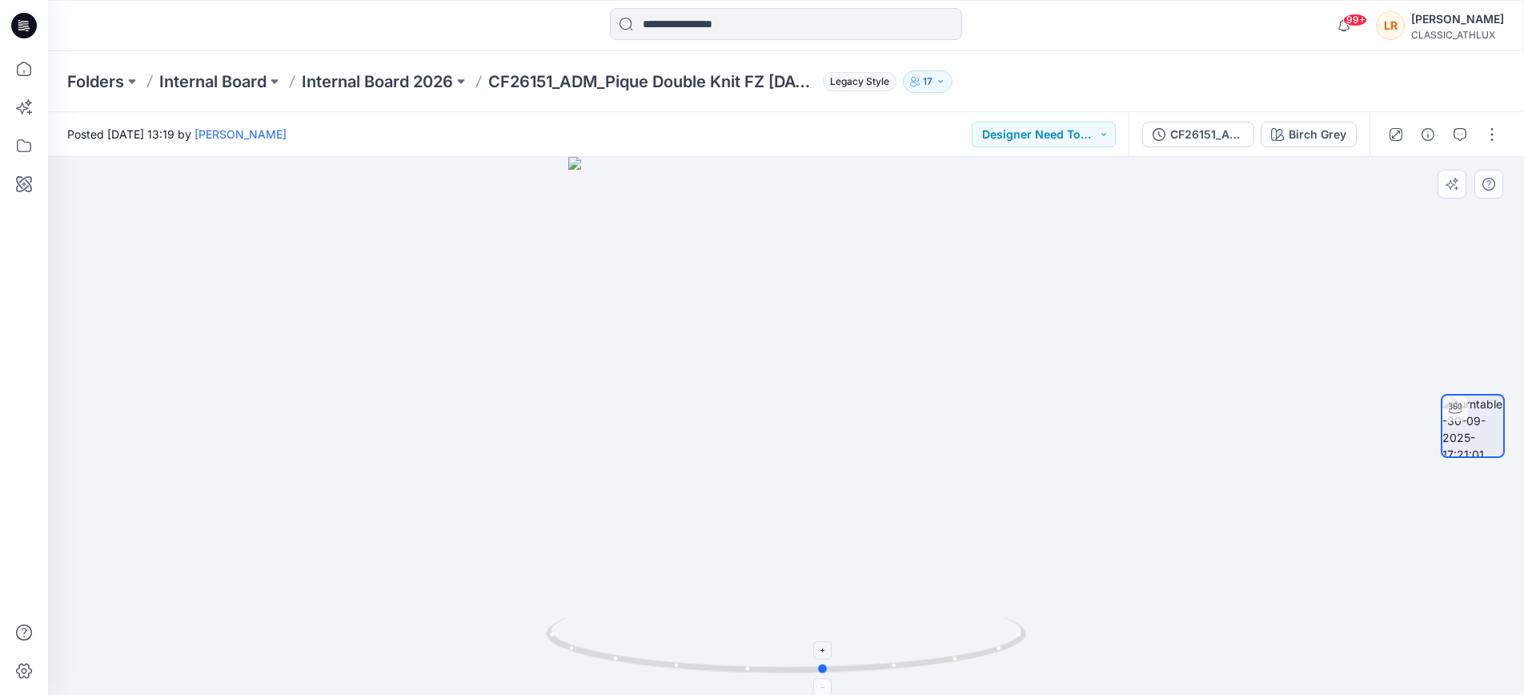
click at [827, 676] on icon at bounding box center [788, 647] width 484 height 60
drag, startPoint x: 917, startPoint y: 657, endPoint x: 948, endPoint y: 655, distance: 30.5
click at [948, 655] on icon at bounding box center [788, 647] width 484 height 60
drag, startPoint x: 804, startPoint y: 671, endPoint x: 909, endPoint y: 669, distance: 104.9
click at [909, 669] on icon at bounding box center [788, 647] width 484 height 60
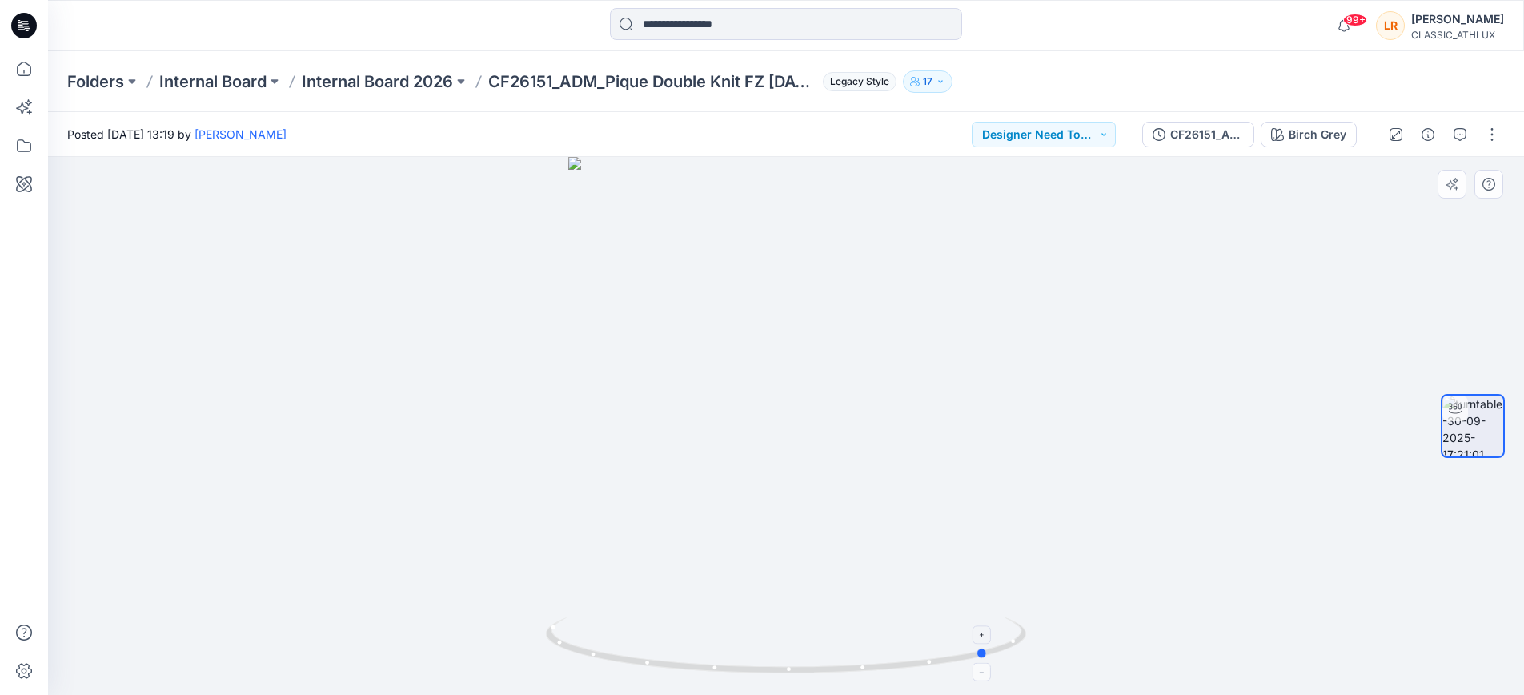
drag, startPoint x: 932, startPoint y: 659, endPoint x: 883, endPoint y: 667, distance: 49.5
click at [883, 667] on icon at bounding box center [788, 647] width 484 height 60
